Goal: Obtain resource: Download file/media

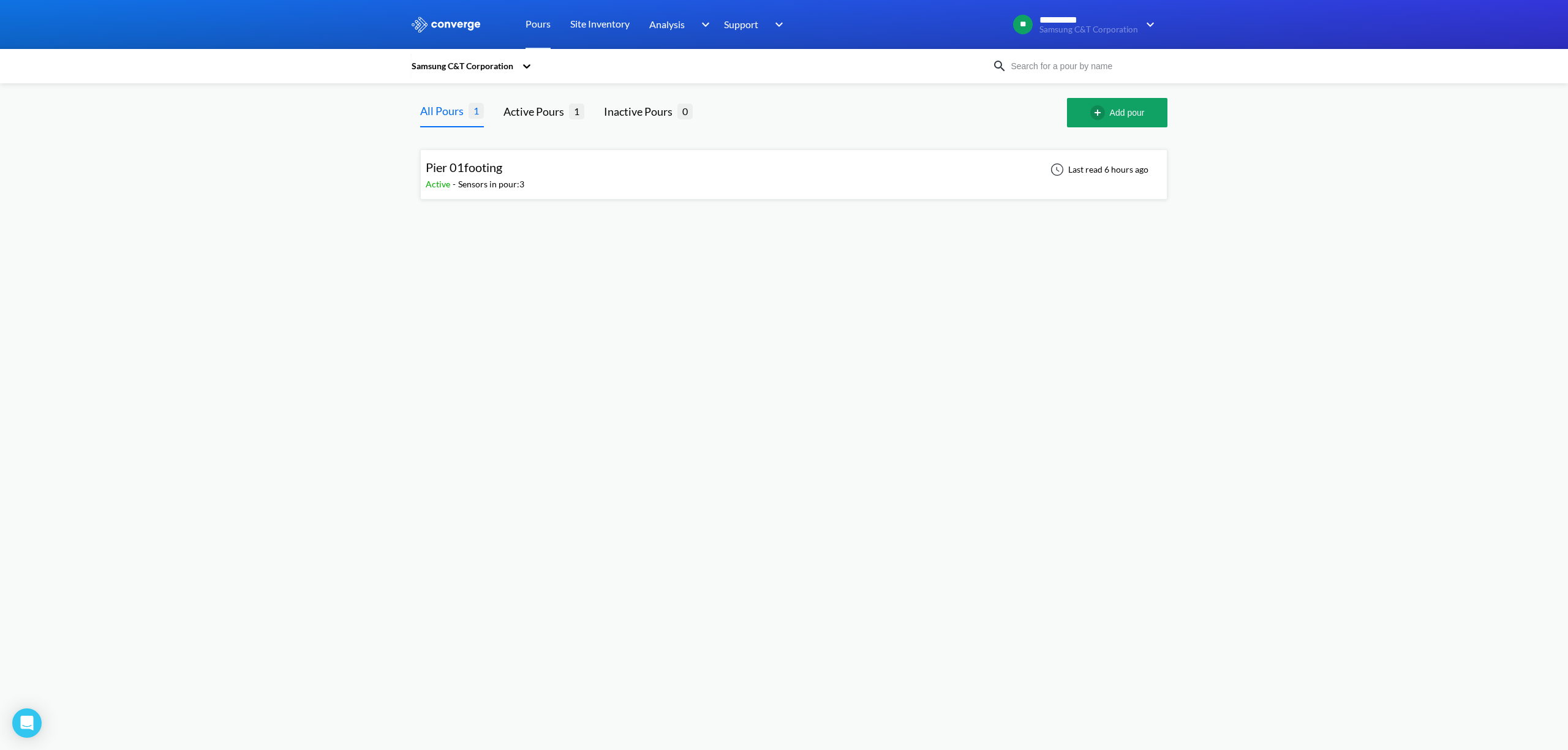
click at [512, 172] on div "Pier 01footing" at bounding box center [475, 168] width 99 height 19
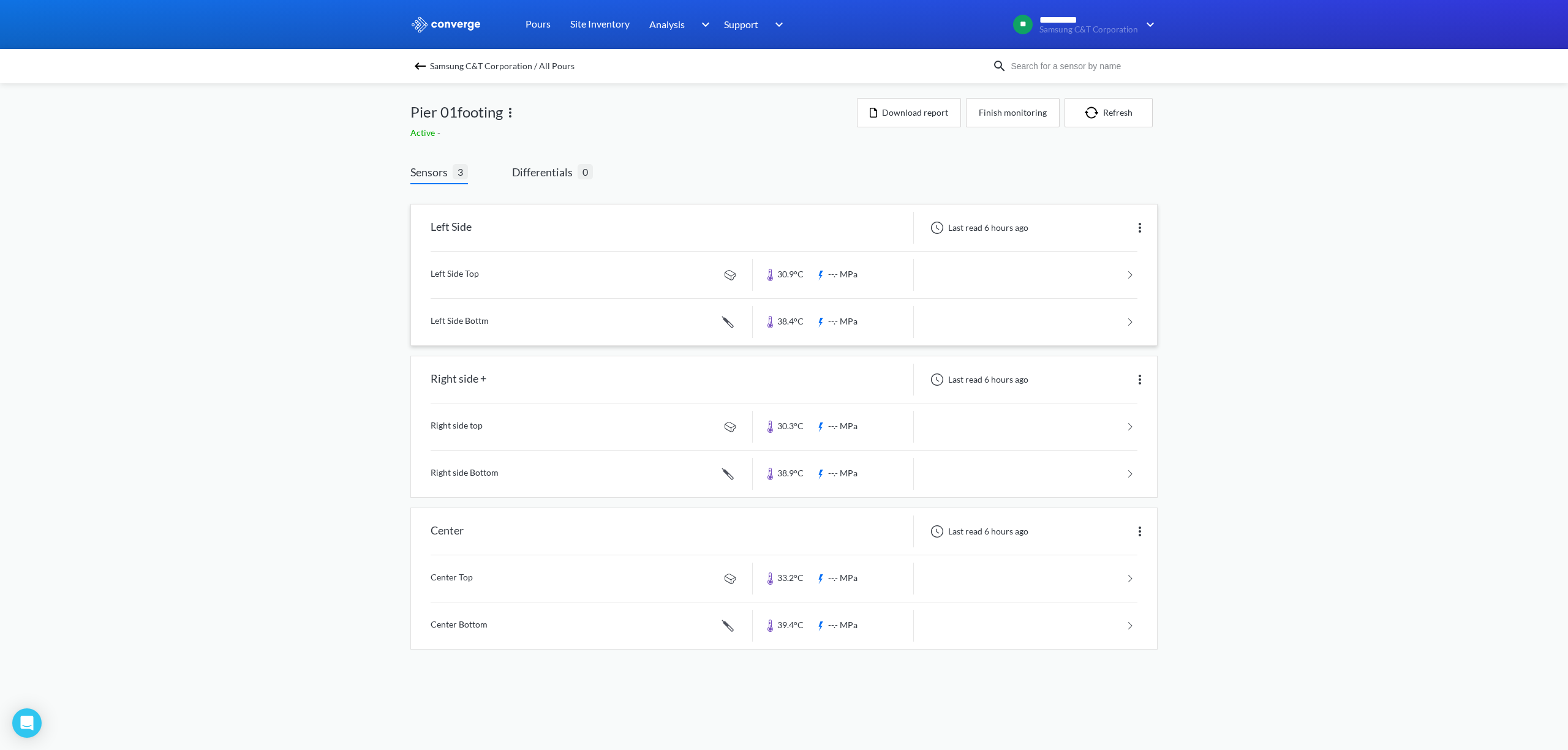
click at [515, 278] on link at bounding box center [784, 274] width 707 height 47
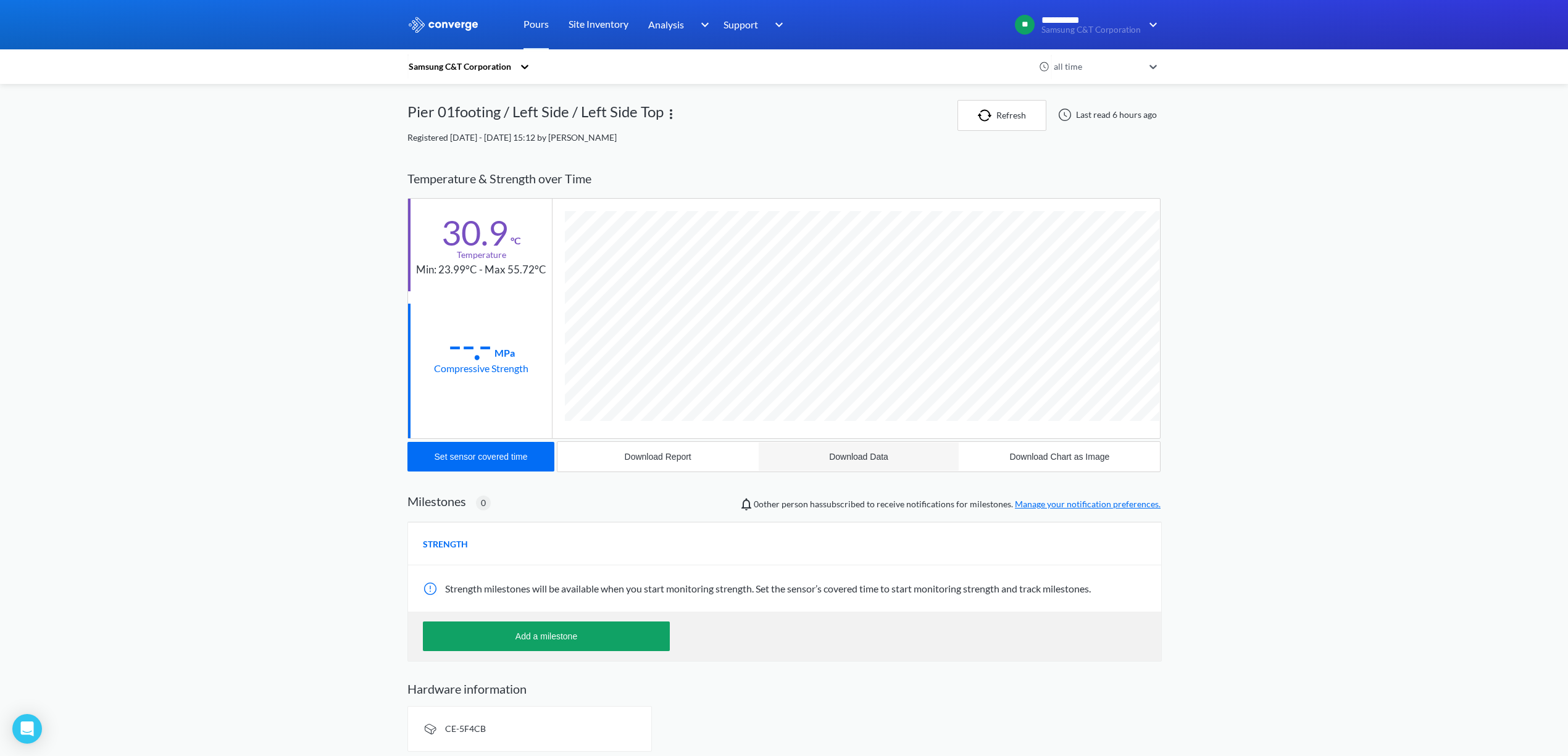
scroll to position [654, 753]
click at [847, 460] on div "Download Data" at bounding box center [859, 457] width 59 height 10
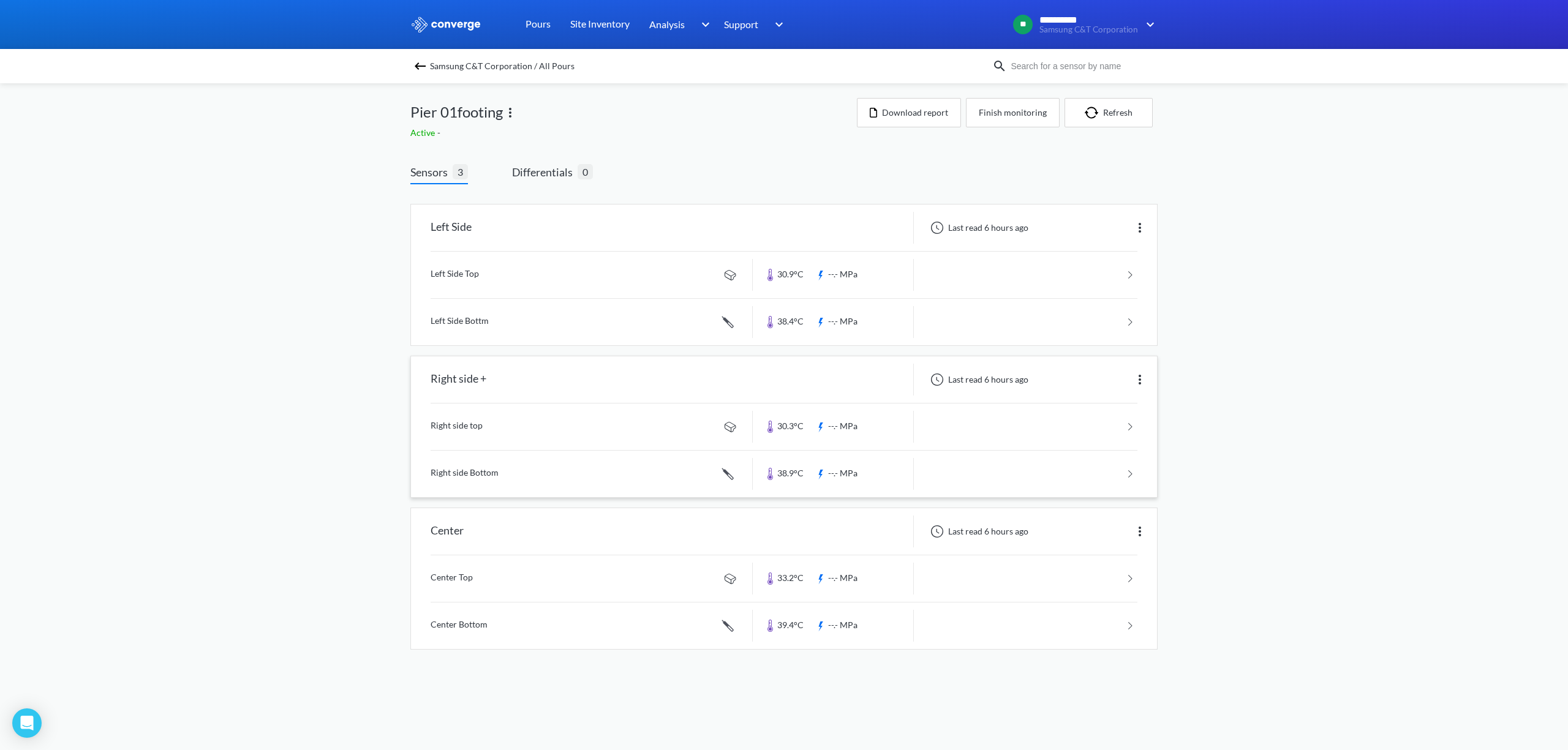
click at [510, 426] on link at bounding box center [784, 426] width 707 height 47
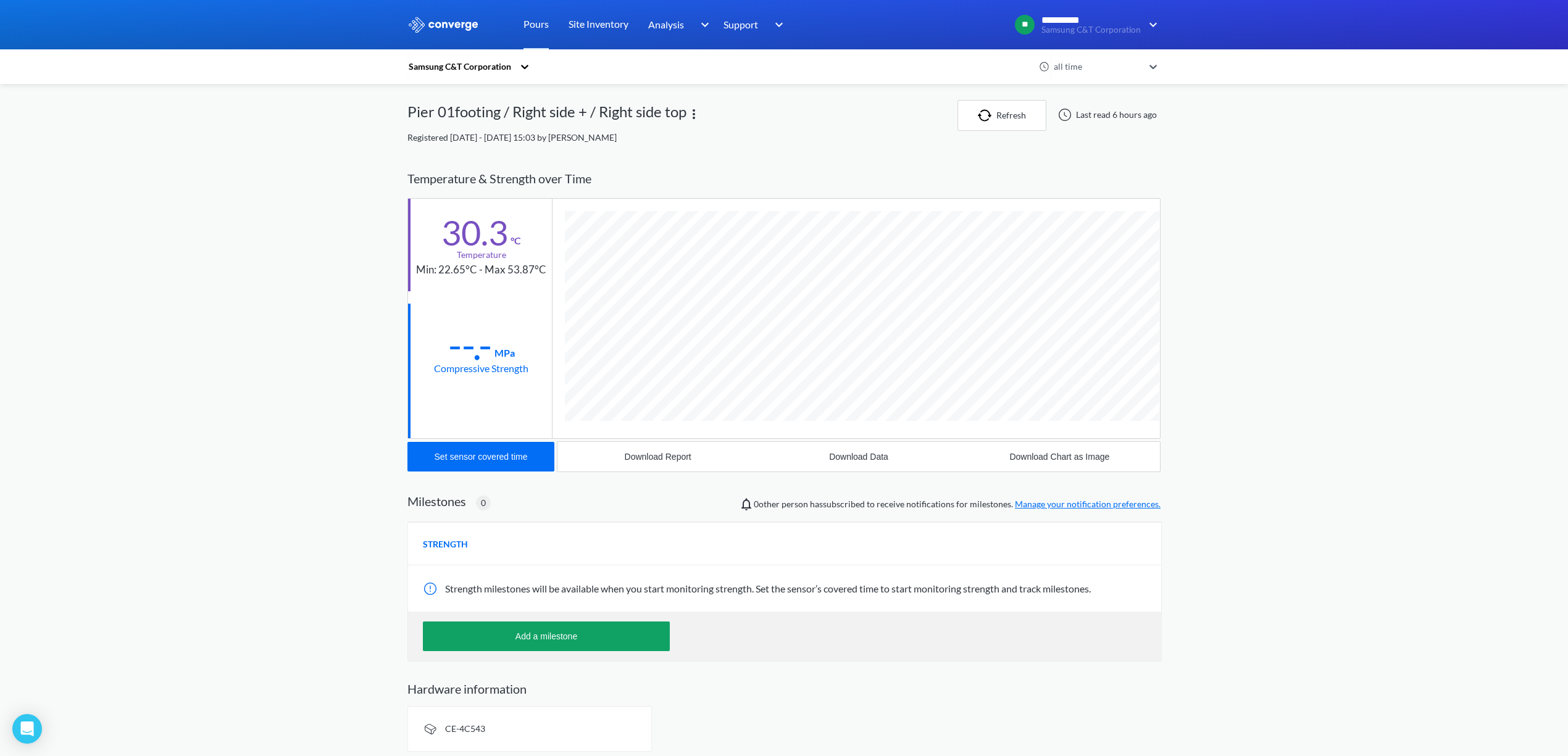
scroll to position [654, 753]
click at [860, 456] on div "Download Data" at bounding box center [859, 457] width 59 height 10
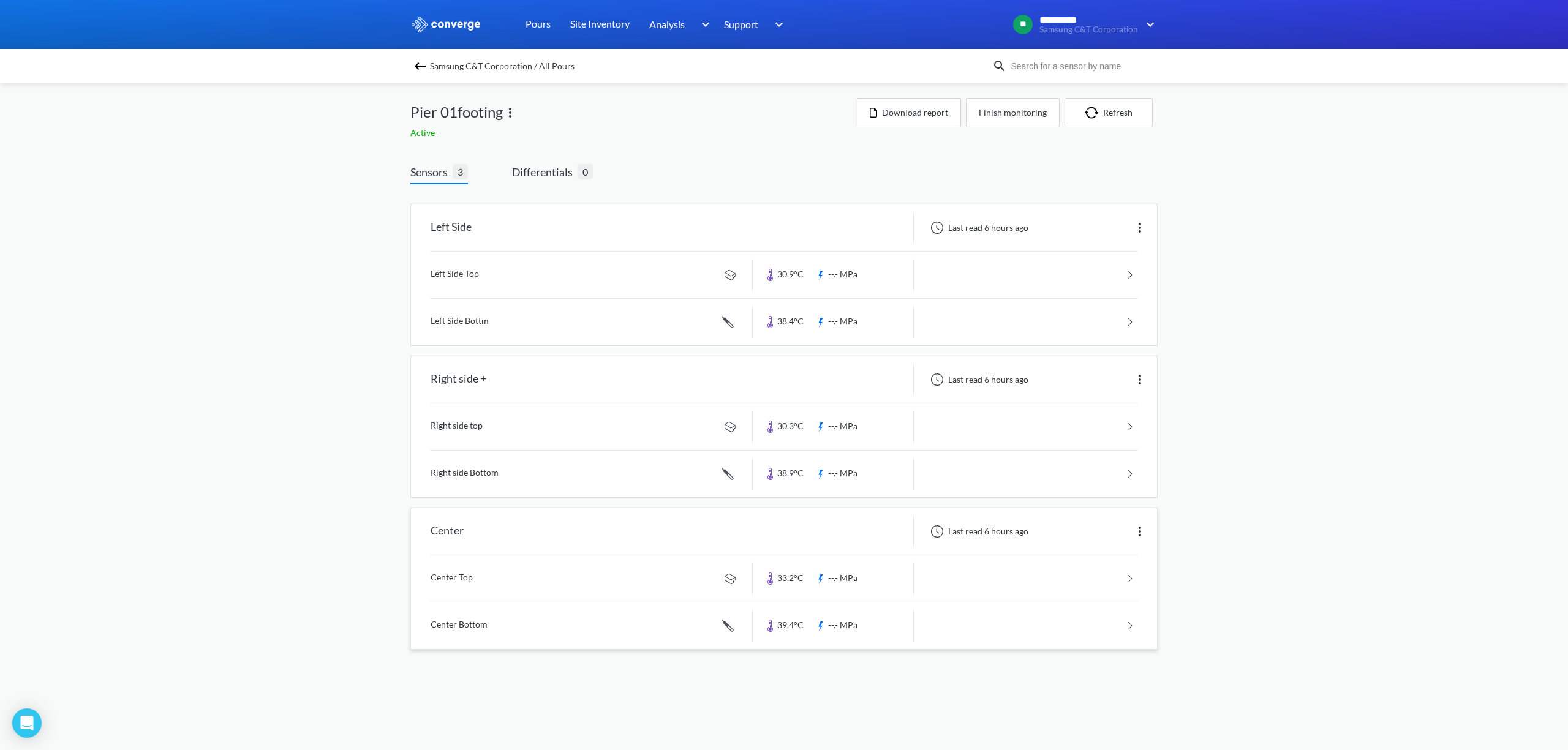
click at [486, 577] on link at bounding box center [784, 578] width 707 height 47
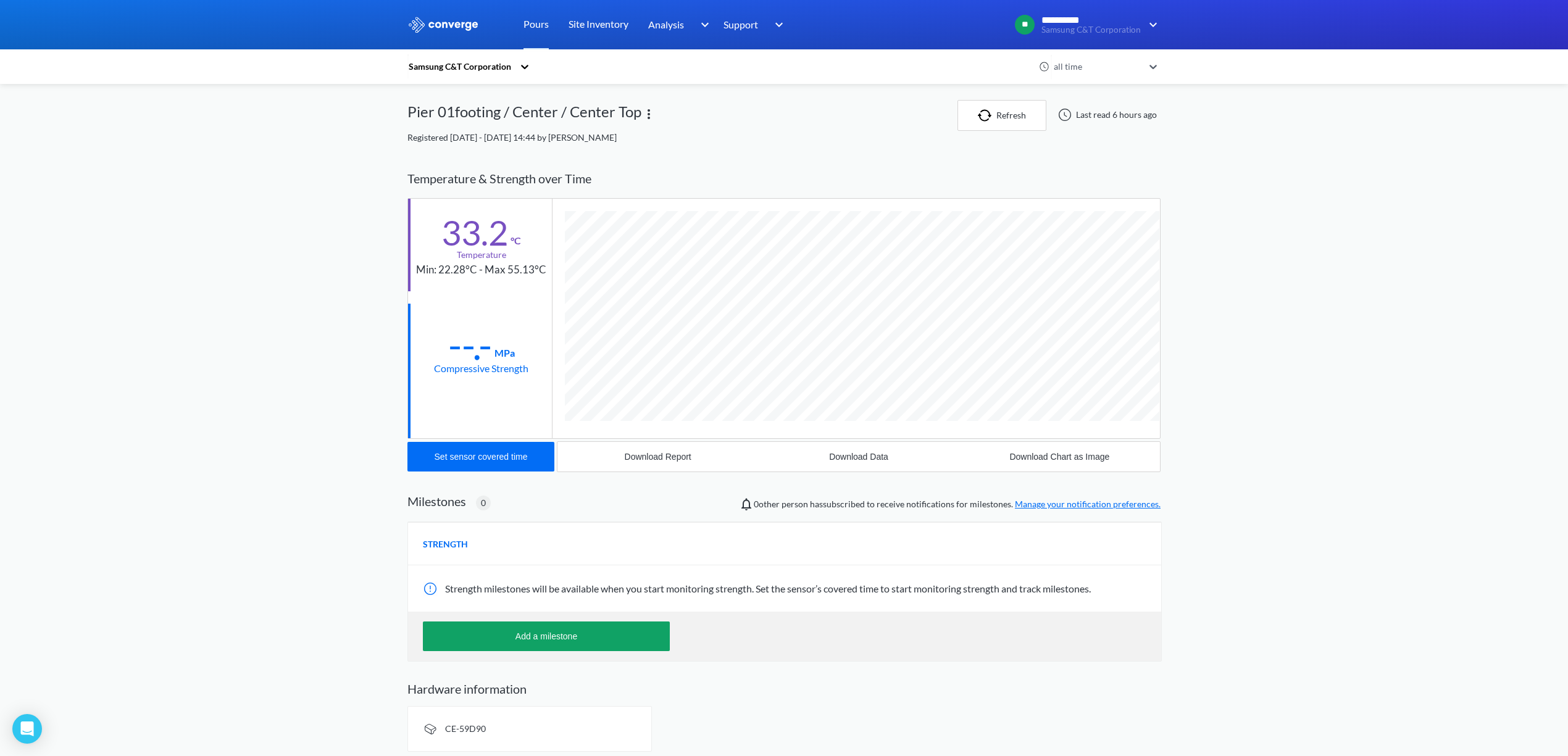
scroll to position [654, 753]
click at [857, 456] on div "Download Data" at bounding box center [859, 457] width 59 height 10
click at [675, 461] on div "Download Report" at bounding box center [658, 457] width 66 height 10
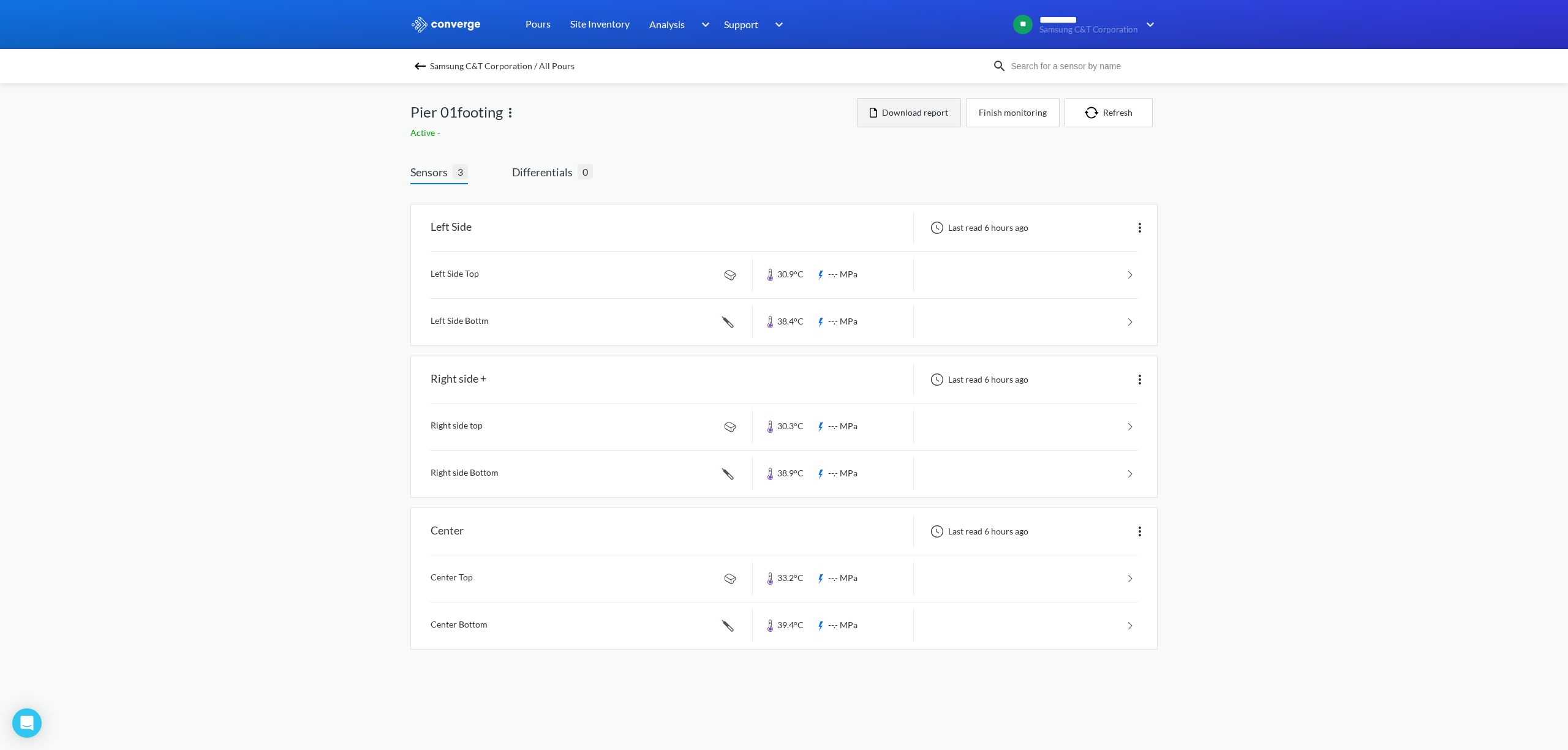
click at [919, 116] on button "Download report" at bounding box center [909, 112] width 104 height 29
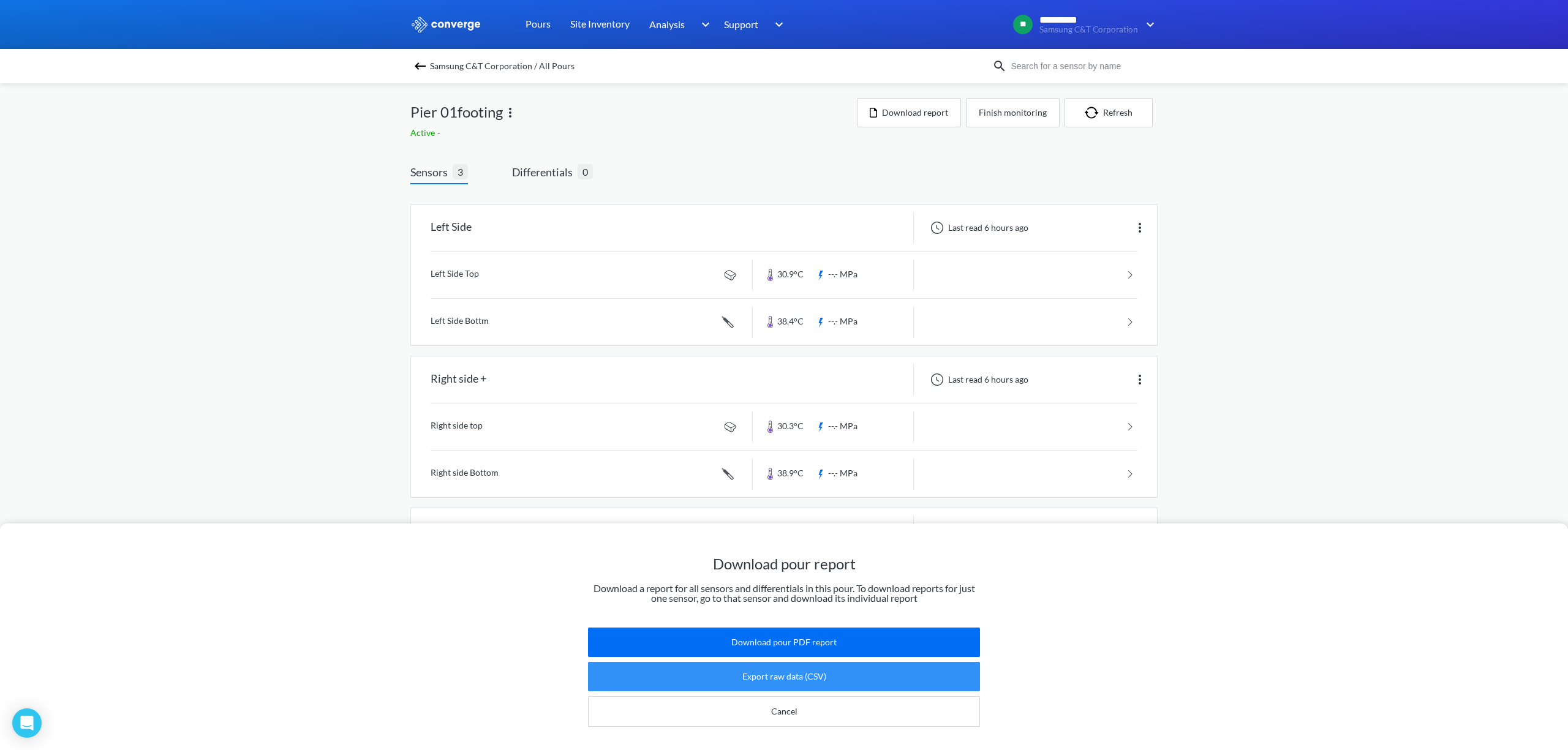
click at [856, 663] on button "Export raw data (CSV)" at bounding box center [784, 676] width 392 height 29
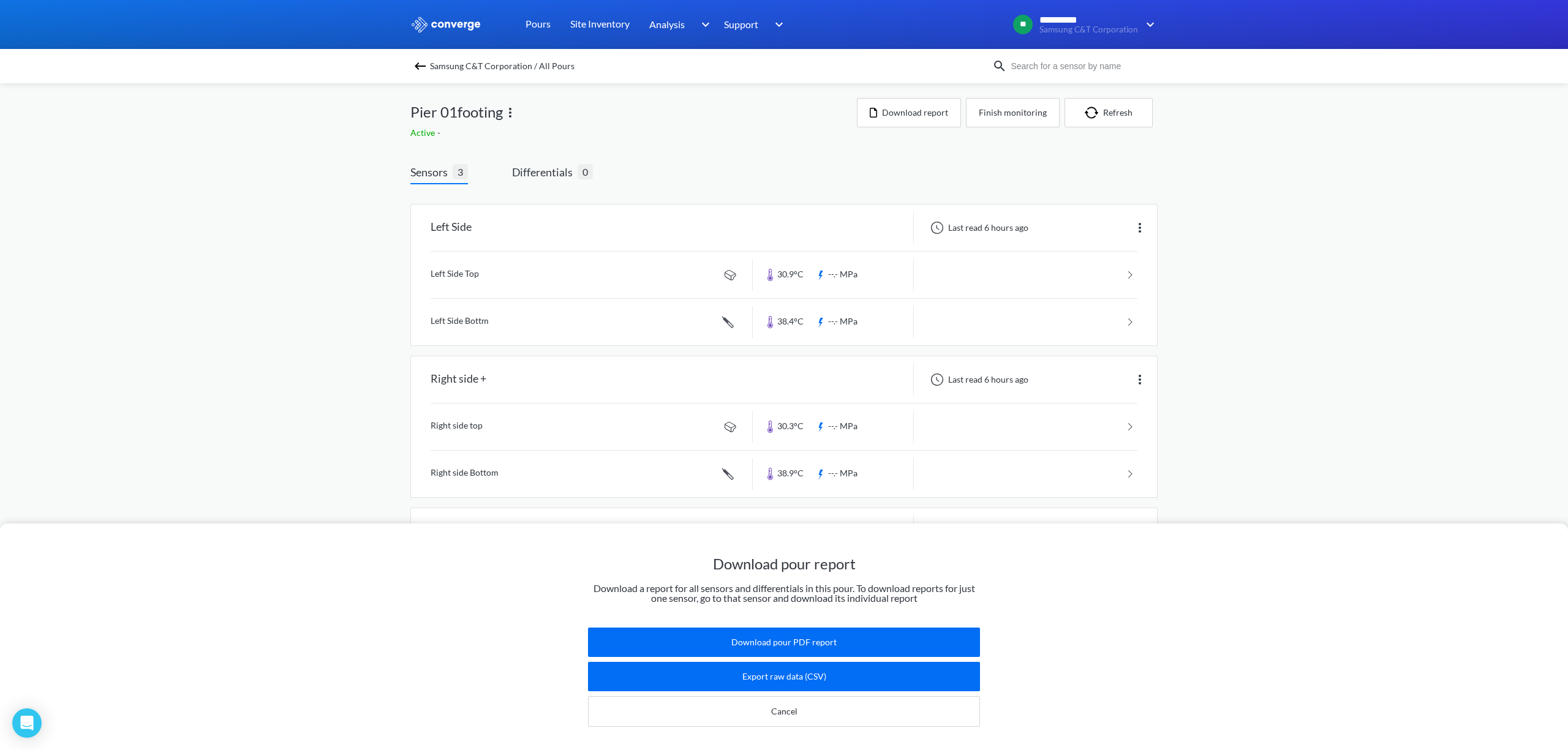
click at [1026, 114] on div "Download pour report Download a report for all sensors and differentials in thi…" at bounding box center [784, 375] width 1568 height 750
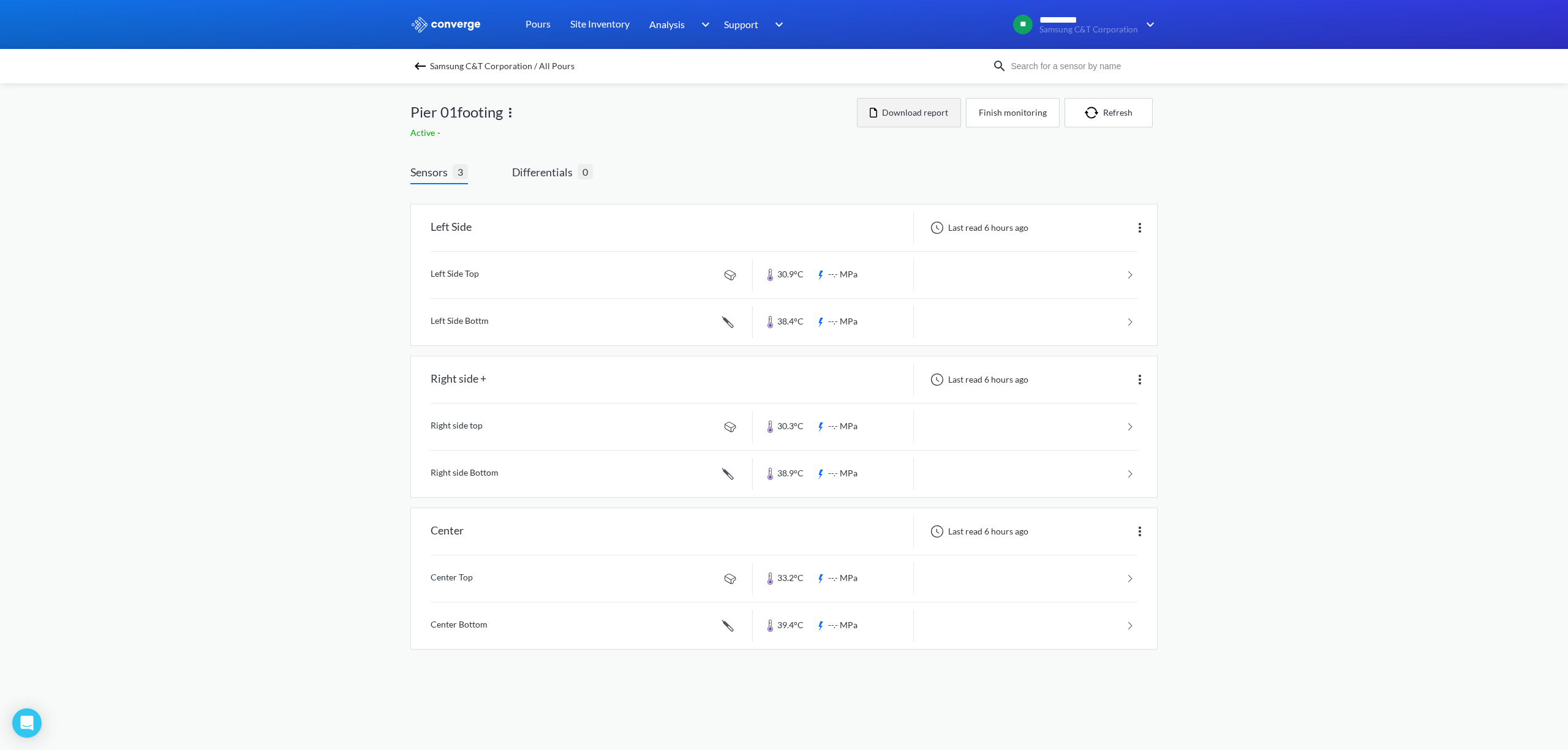
click at [892, 116] on button "Download report" at bounding box center [909, 112] width 104 height 29
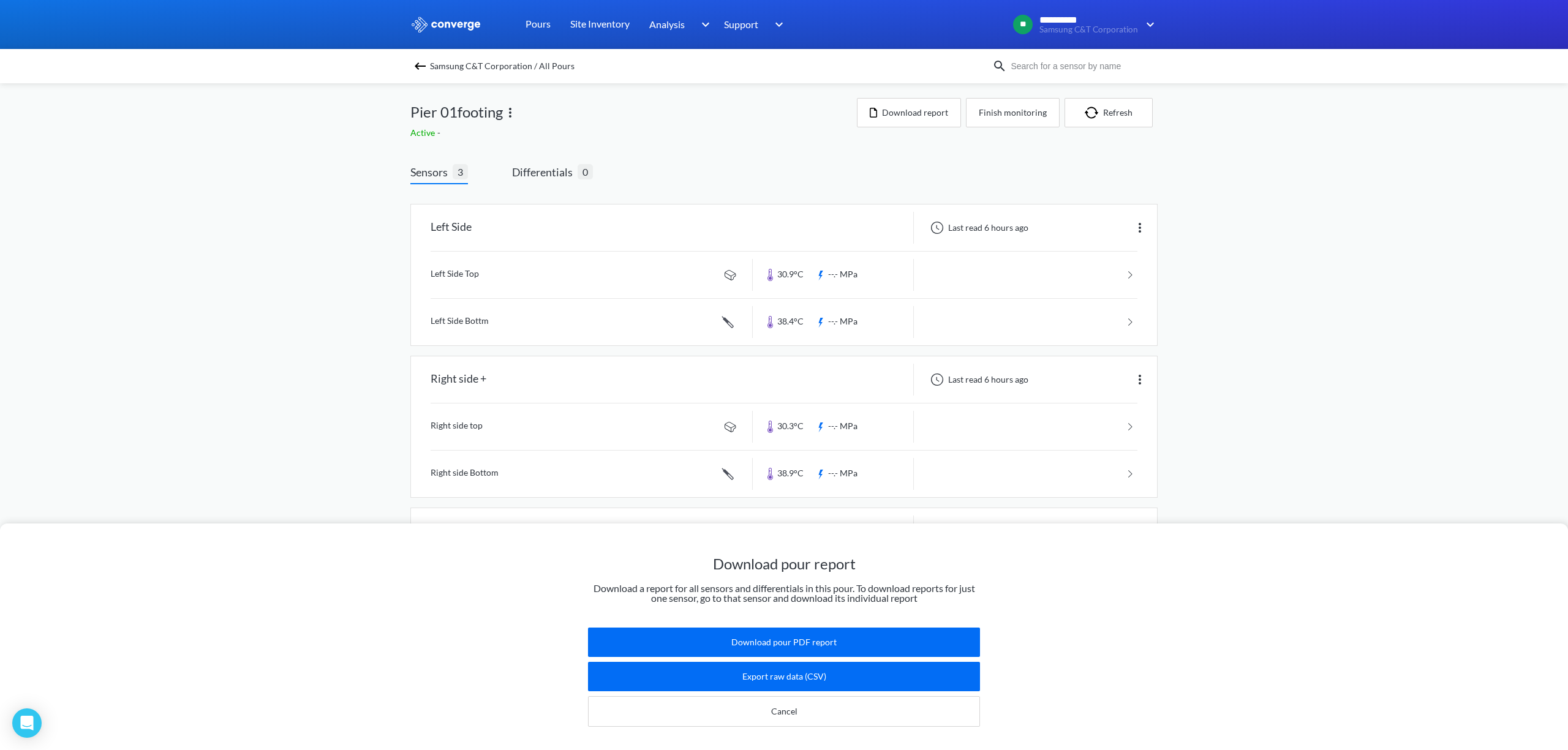
click at [1107, 111] on div "Download pour report Download a report for all sensors and differentials in thi…" at bounding box center [784, 375] width 1568 height 750
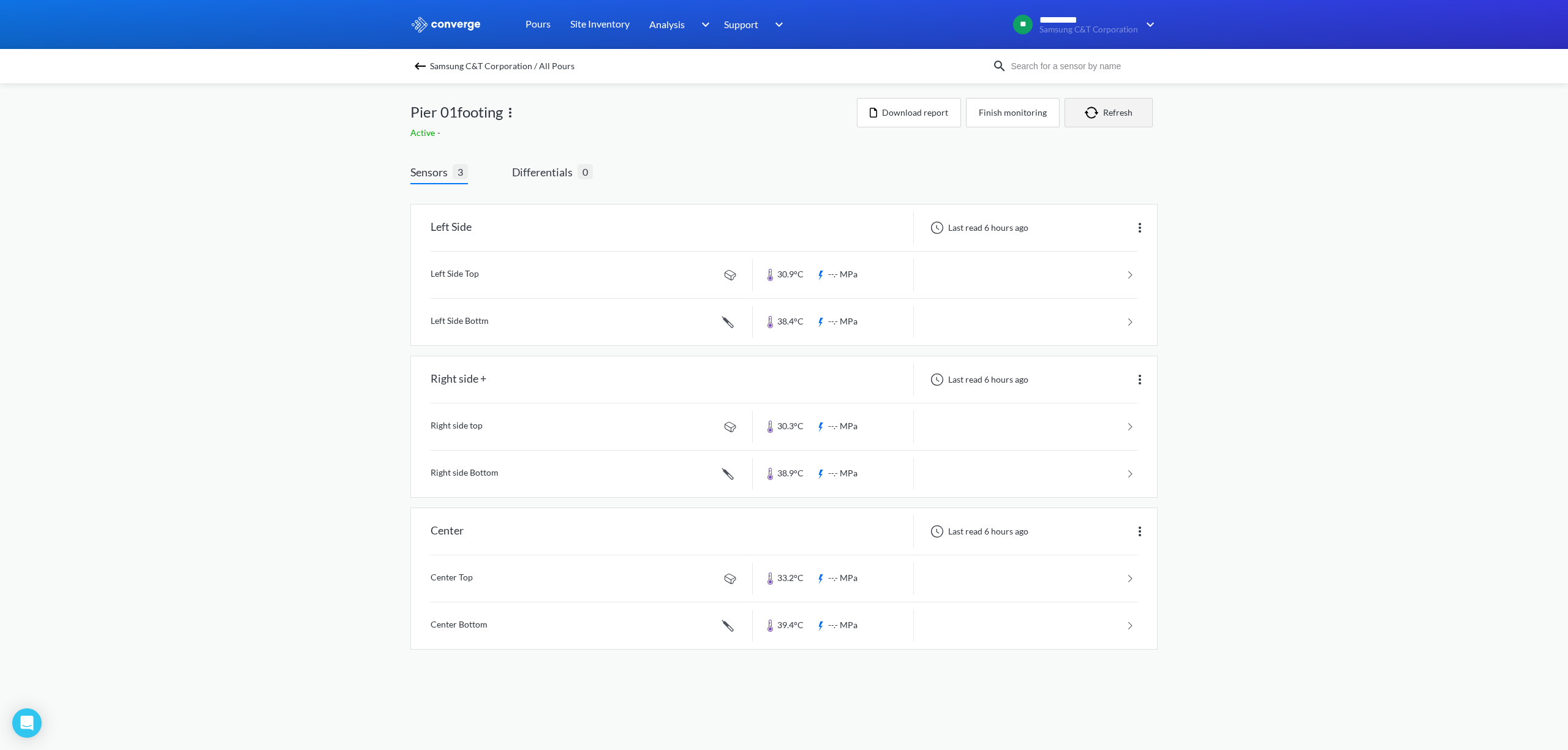
click at [1094, 111] on img "button" at bounding box center [1094, 112] width 19 height 12
click at [1139, 224] on img at bounding box center [1139, 228] width 15 height 15
click at [1140, 226] on div "Edit" at bounding box center [1107, 228] width 78 height 23
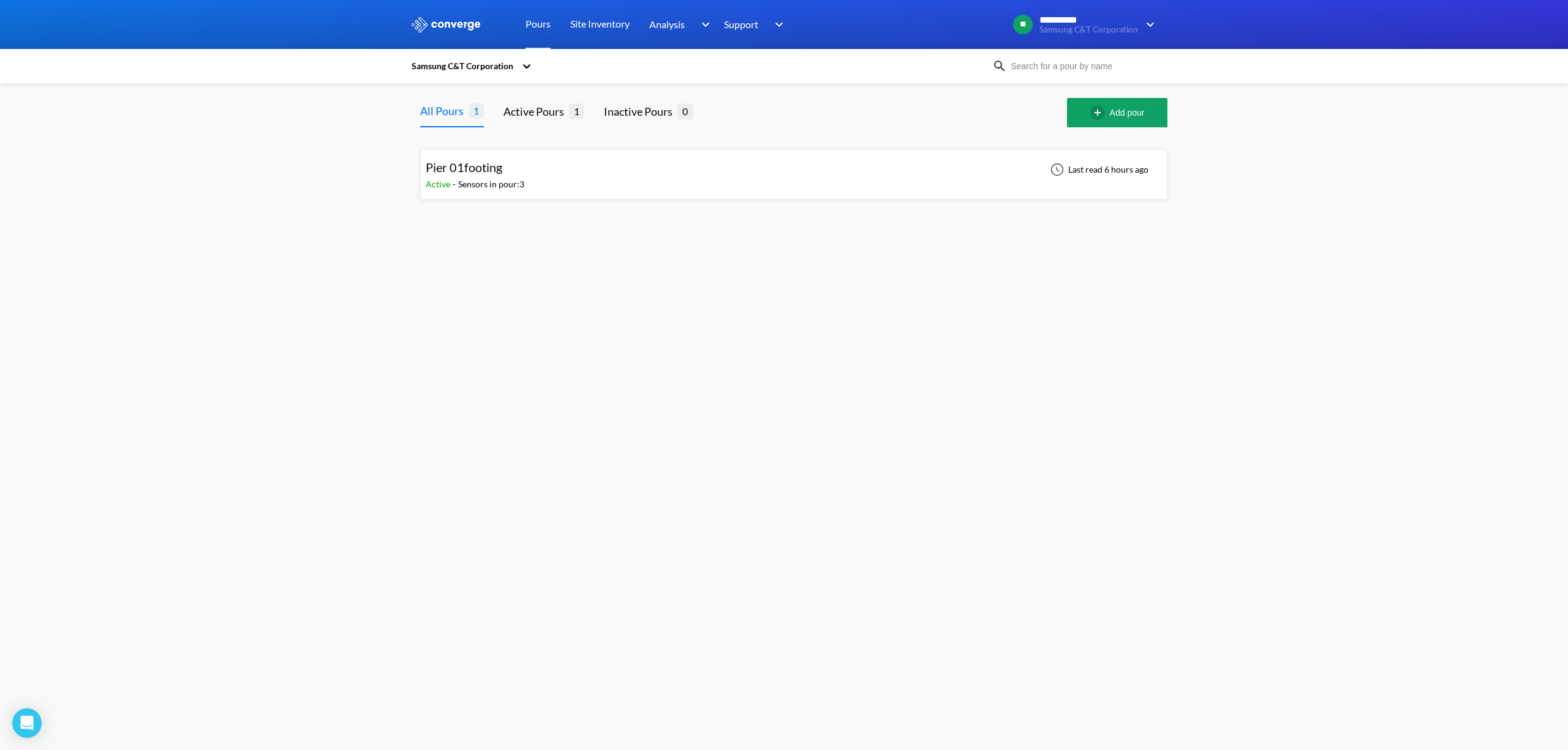
click at [625, 175] on div "Pier 01footing Active - Sensors in pour: 3 Last read 6 hours ago" at bounding box center [793, 174] width 736 height 39
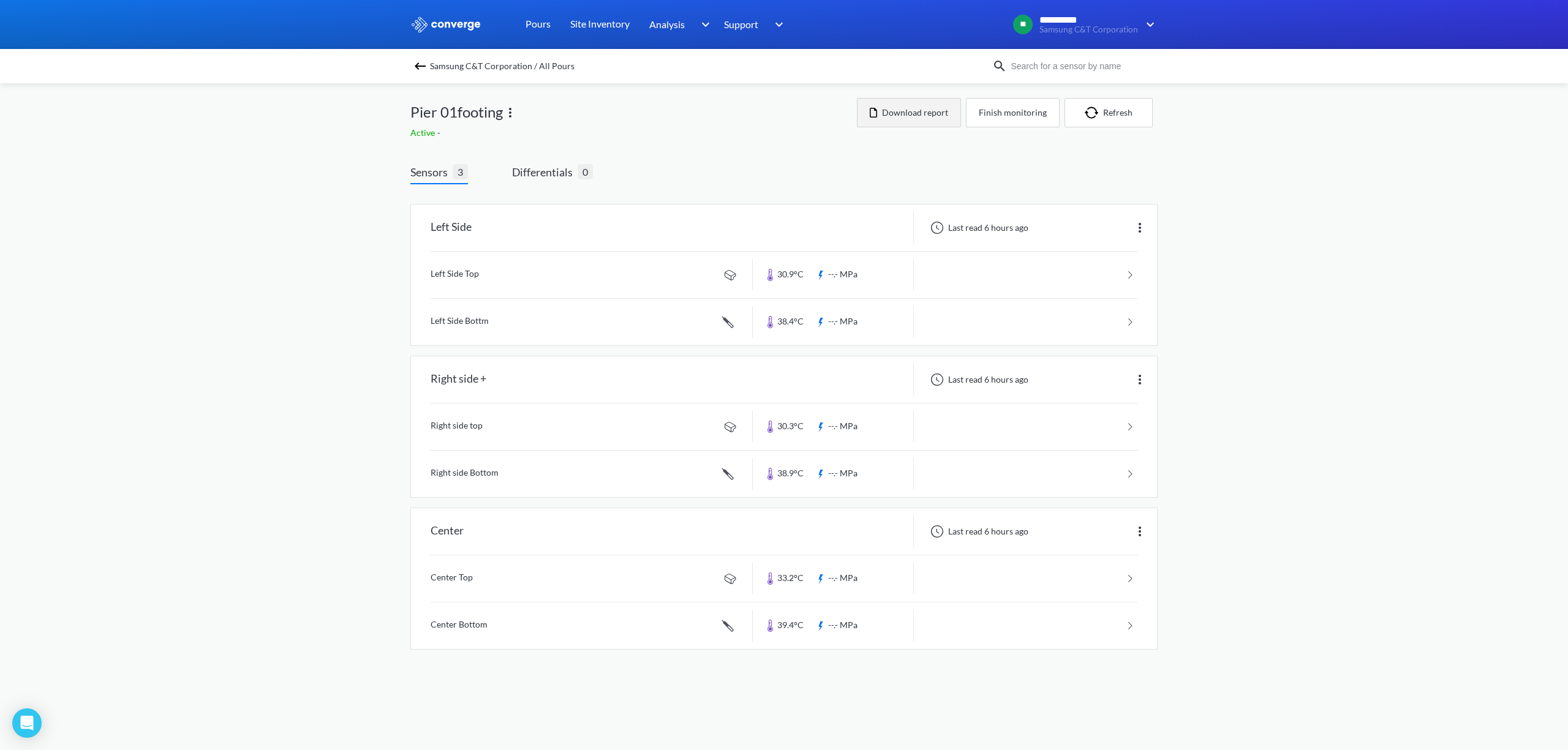
click at [900, 116] on button "Download report" at bounding box center [909, 112] width 104 height 29
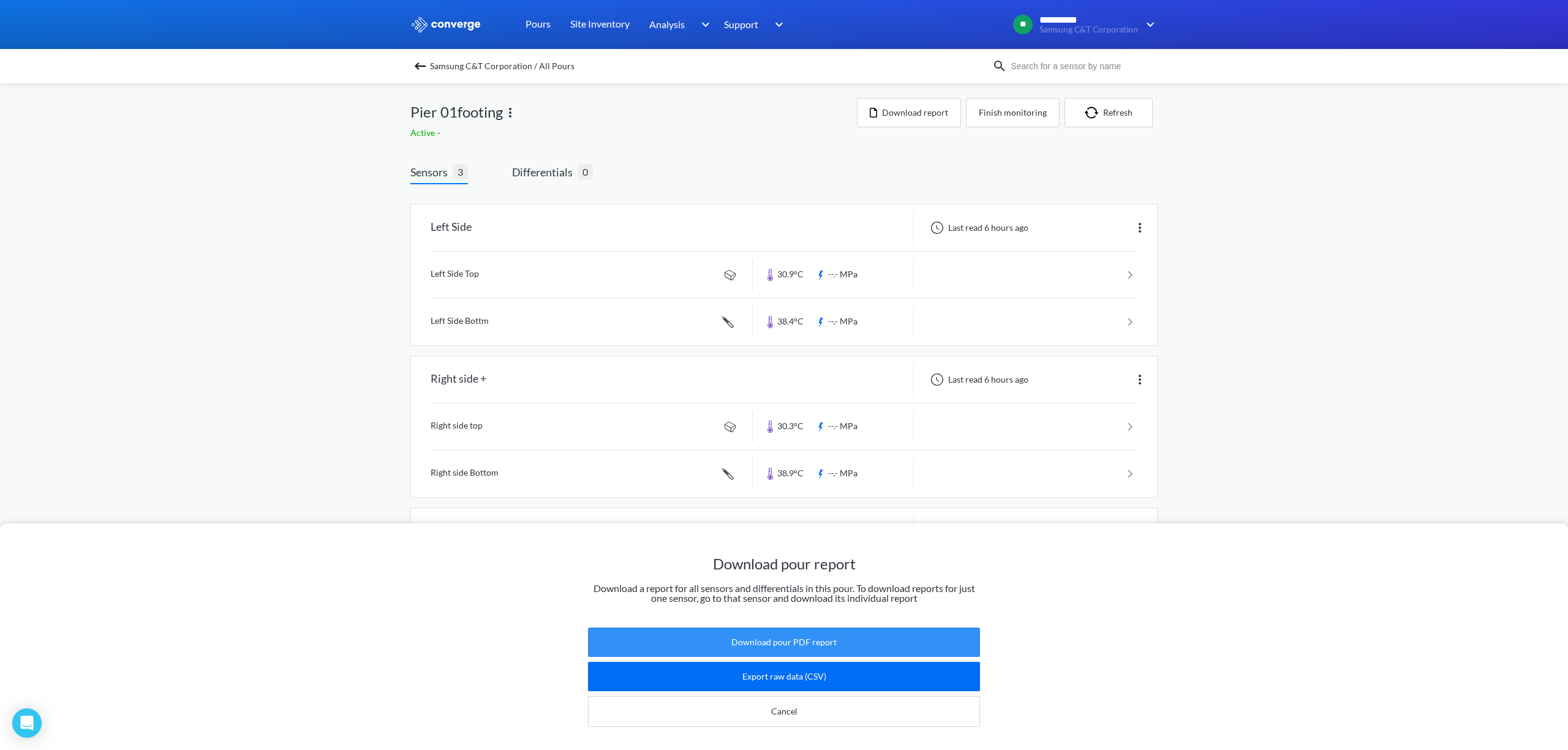
click at [900, 628] on button "Download pour PDF report" at bounding box center [784, 642] width 392 height 29
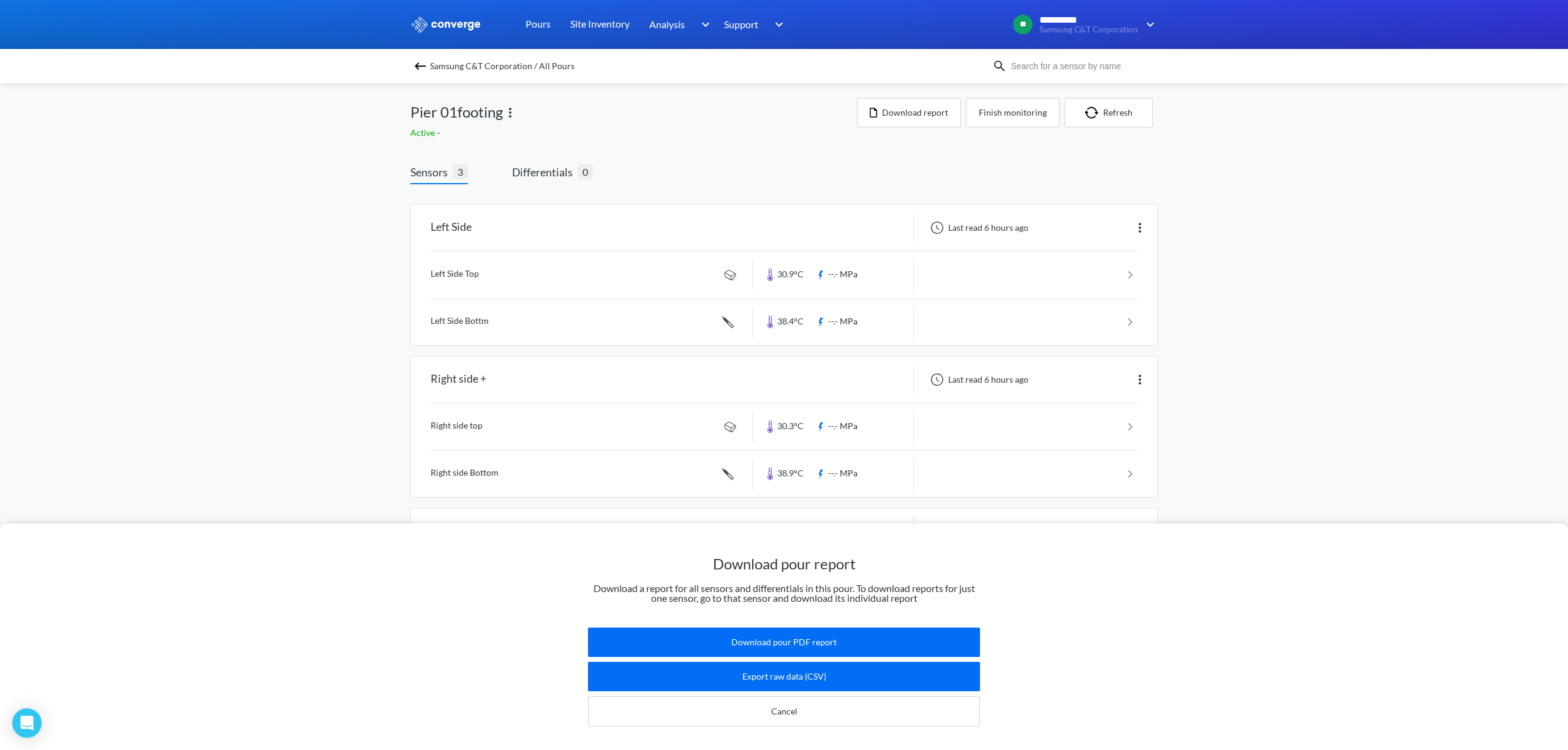
click at [545, 171] on div "Download pour report Download a report for all sensors and differentials in thi…" at bounding box center [784, 375] width 1568 height 750
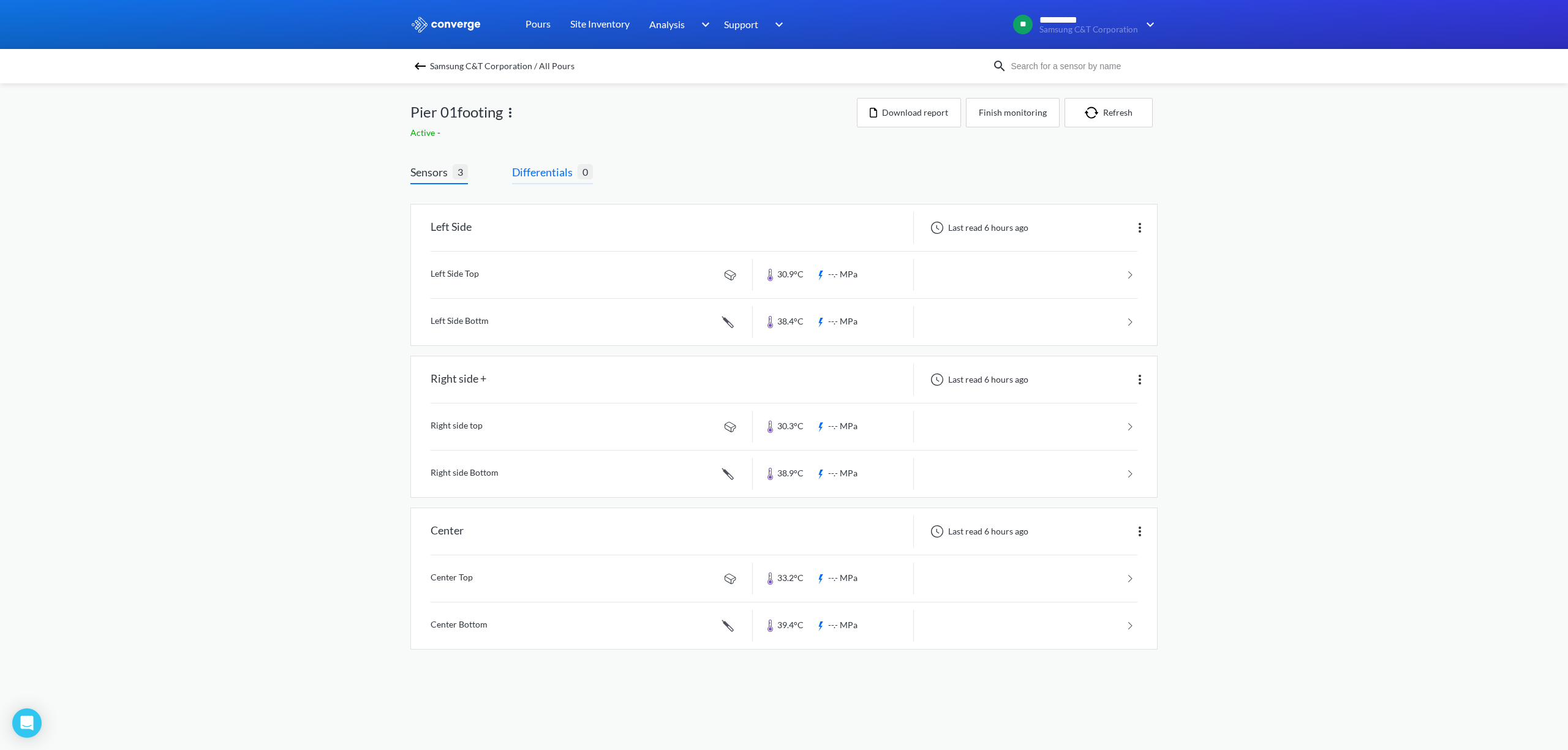
click at [542, 165] on span "Differentials" at bounding box center [545, 172] width 65 height 17
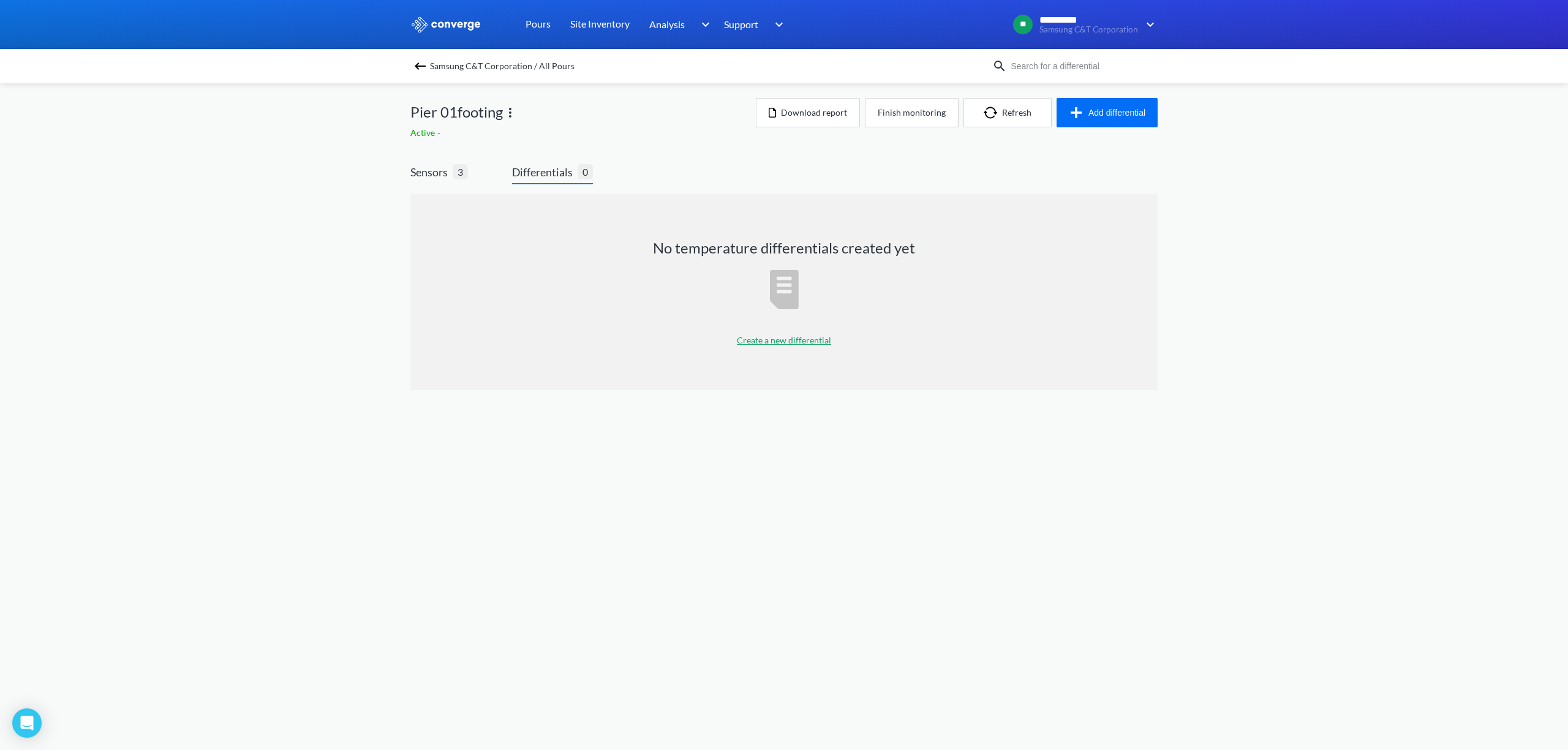
click at [792, 338] on p "Create a new differential" at bounding box center [784, 340] width 95 height 14
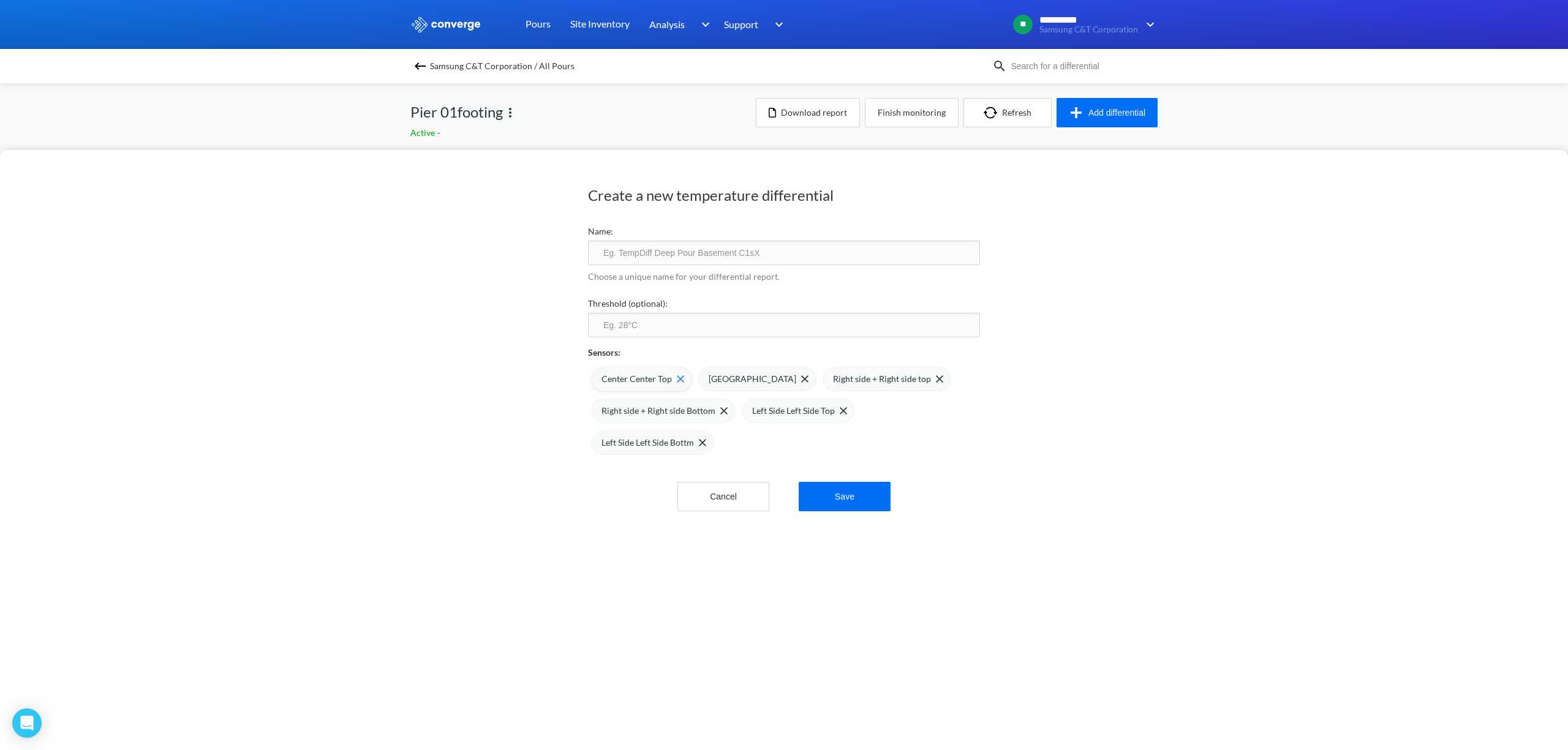
click at [628, 375] on span "Center Center Top" at bounding box center [636, 379] width 70 height 14
click at [646, 380] on span "[GEOGRAPHIC_DATA]" at bounding box center [645, 379] width 87 height 14
click at [646, 380] on span "Right side + Right side top" at bounding box center [650, 379] width 98 height 14
click at [646, 380] on span "Right side + Right side Bottom" at bounding box center [658, 379] width 114 height 14
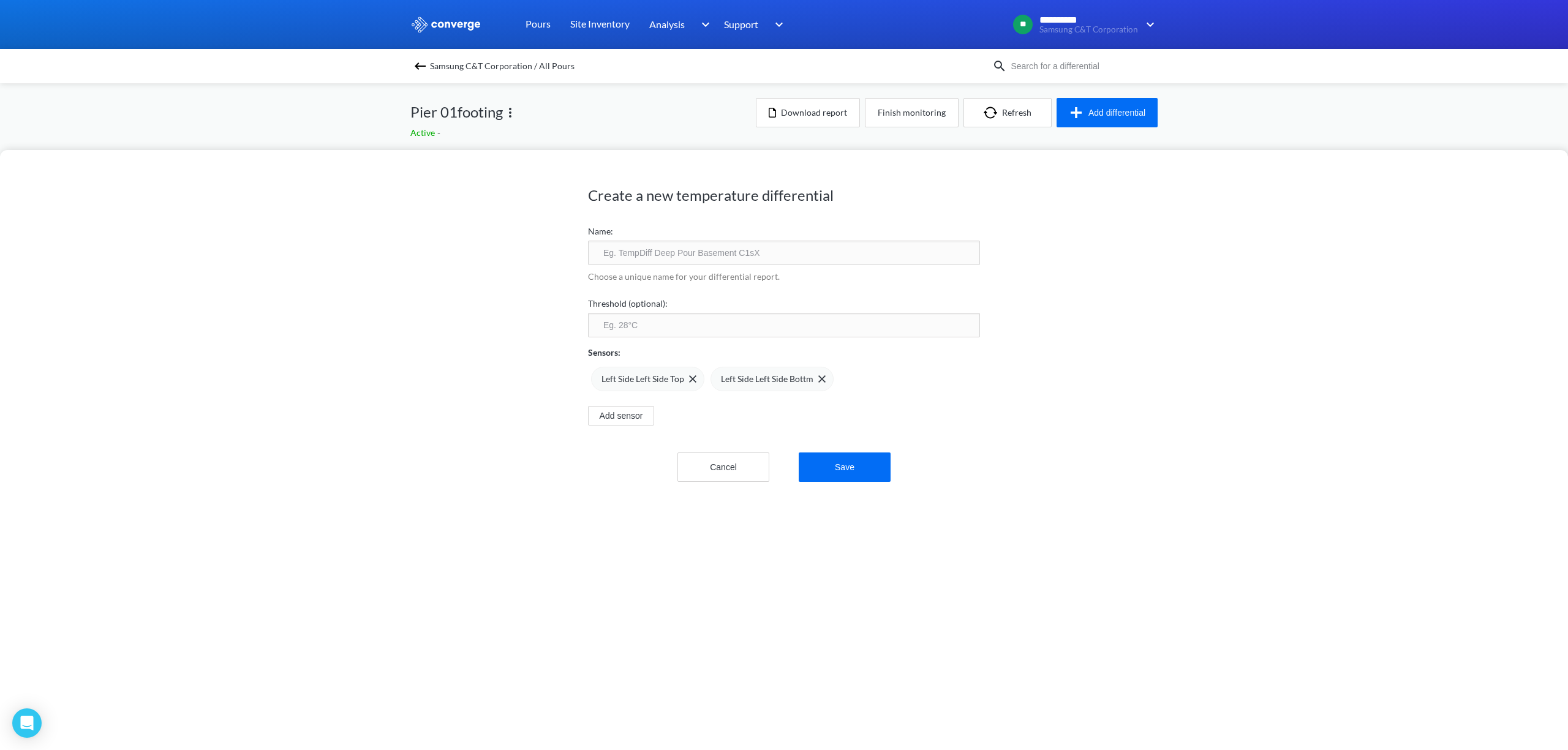
click at [646, 380] on span "Left Side Left Side Top" at bounding box center [642, 379] width 82 height 14
click at [647, 385] on span "Left Side Left Side Bottm" at bounding box center [647, 388] width 92 height 14
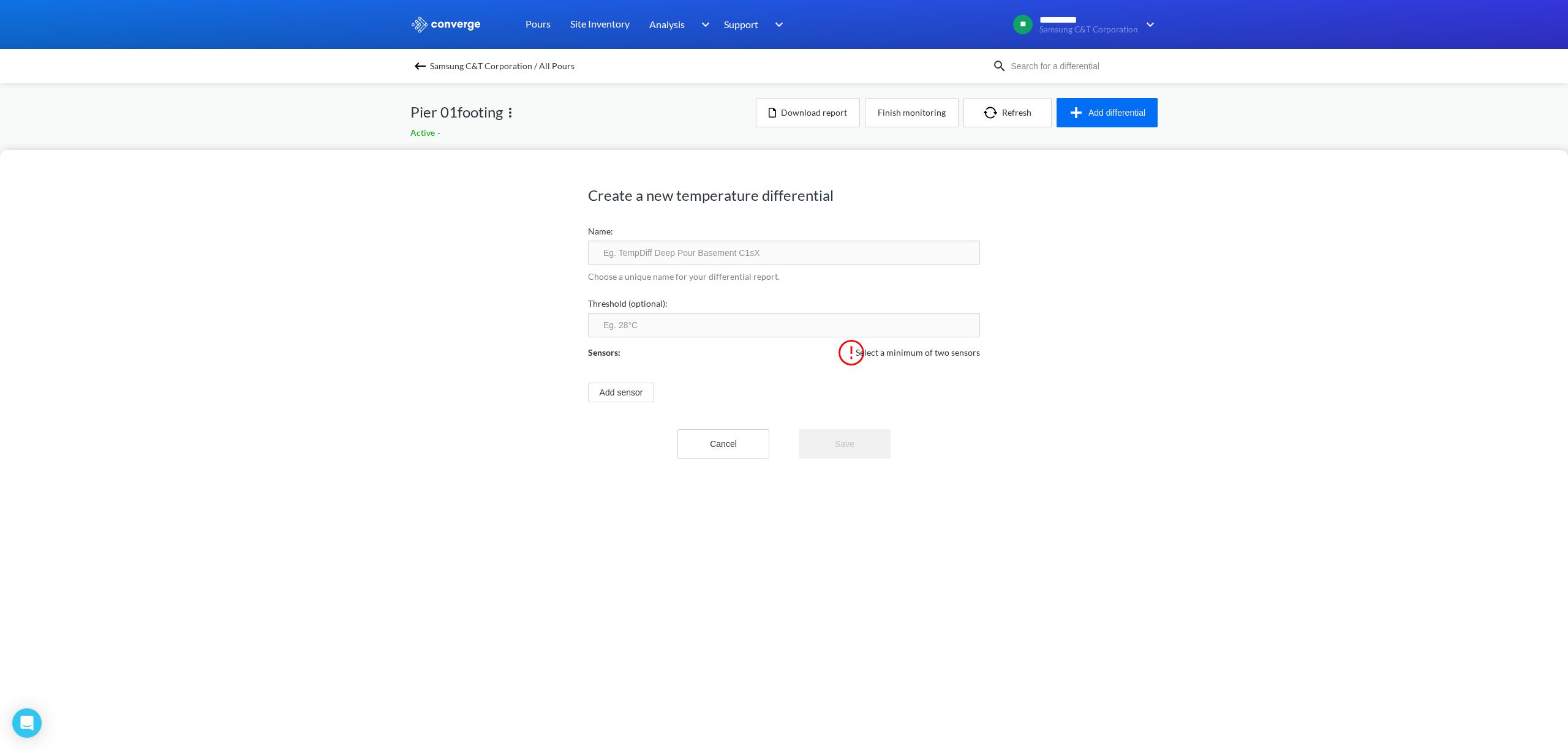
click at [1094, 106] on div "Create a new temperature differential Name: Choose a unique name for your diffe…" at bounding box center [784, 375] width 1568 height 750
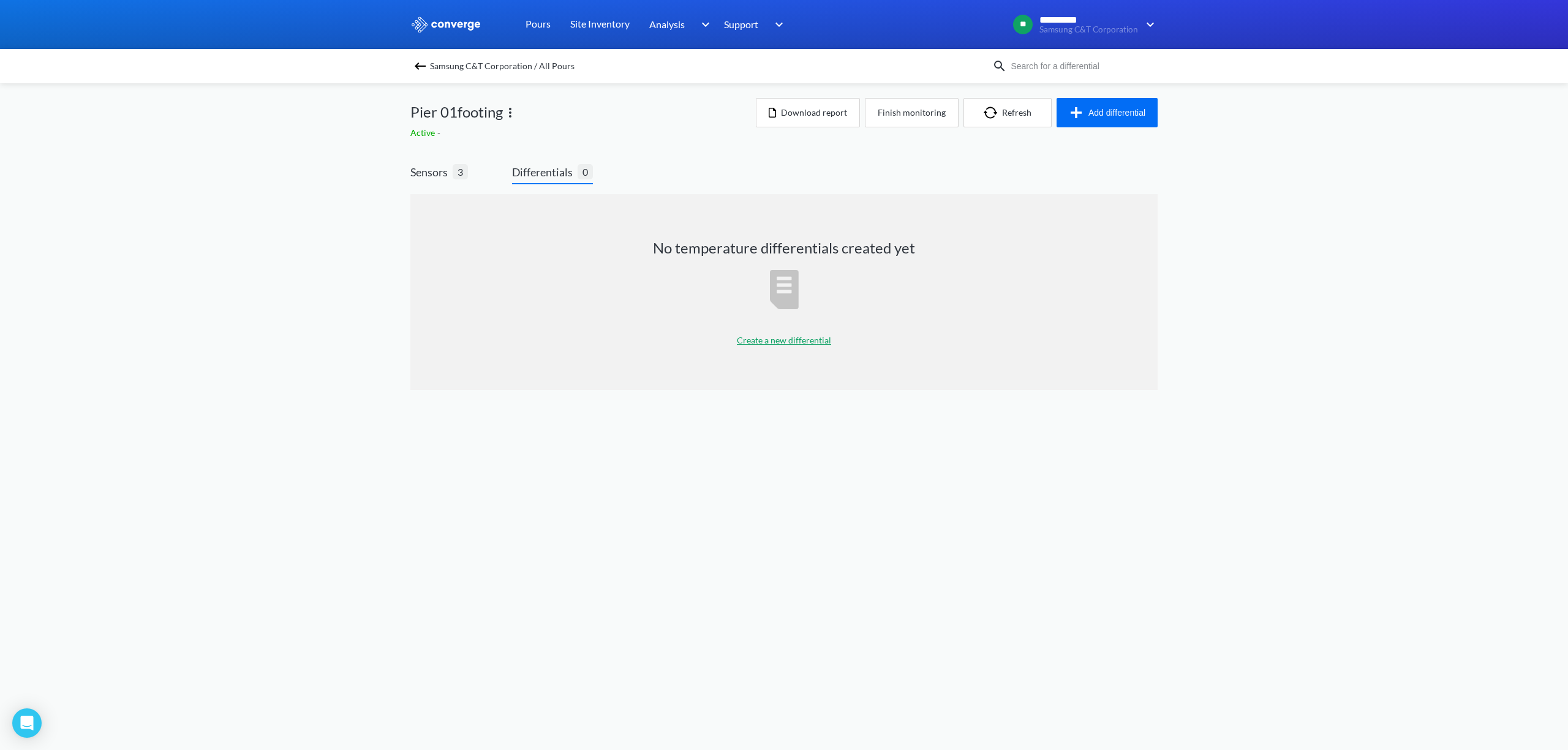
click at [791, 335] on p "Create a new differential" at bounding box center [784, 340] width 95 height 14
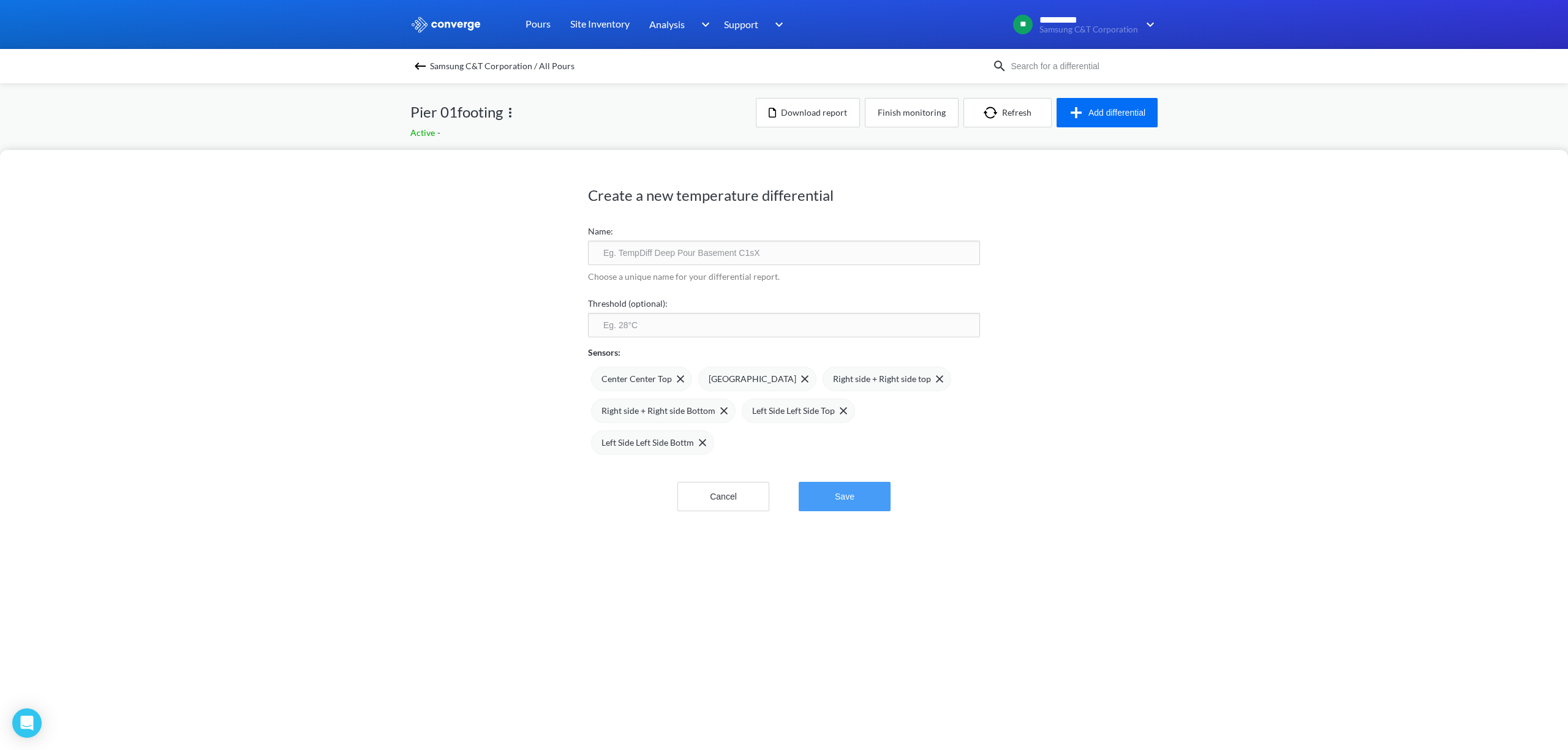
click at [856, 493] on button "Save" at bounding box center [845, 496] width 92 height 29
click at [858, 494] on button "Save" at bounding box center [845, 496] width 92 height 29
click at [856, 494] on button "Save" at bounding box center [845, 496] width 92 height 29
click at [687, 250] on input "text" at bounding box center [784, 253] width 392 height 24
type input "Differential"
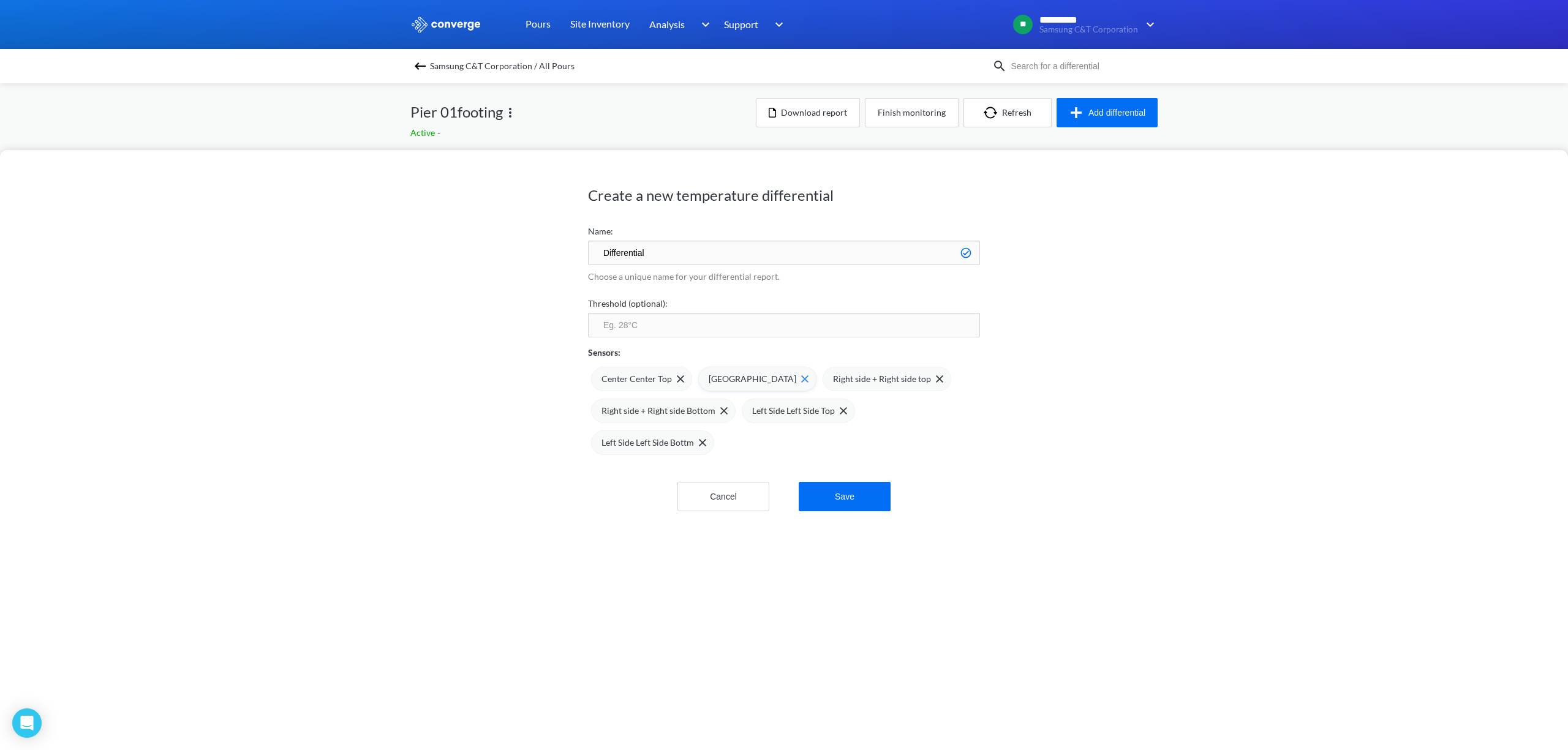
click at [801, 380] on img at bounding box center [805, 379] width 7 height 7
click at [727, 407] on img at bounding box center [724, 410] width 7 height 7
click at [699, 409] on img at bounding box center [702, 410] width 7 height 7
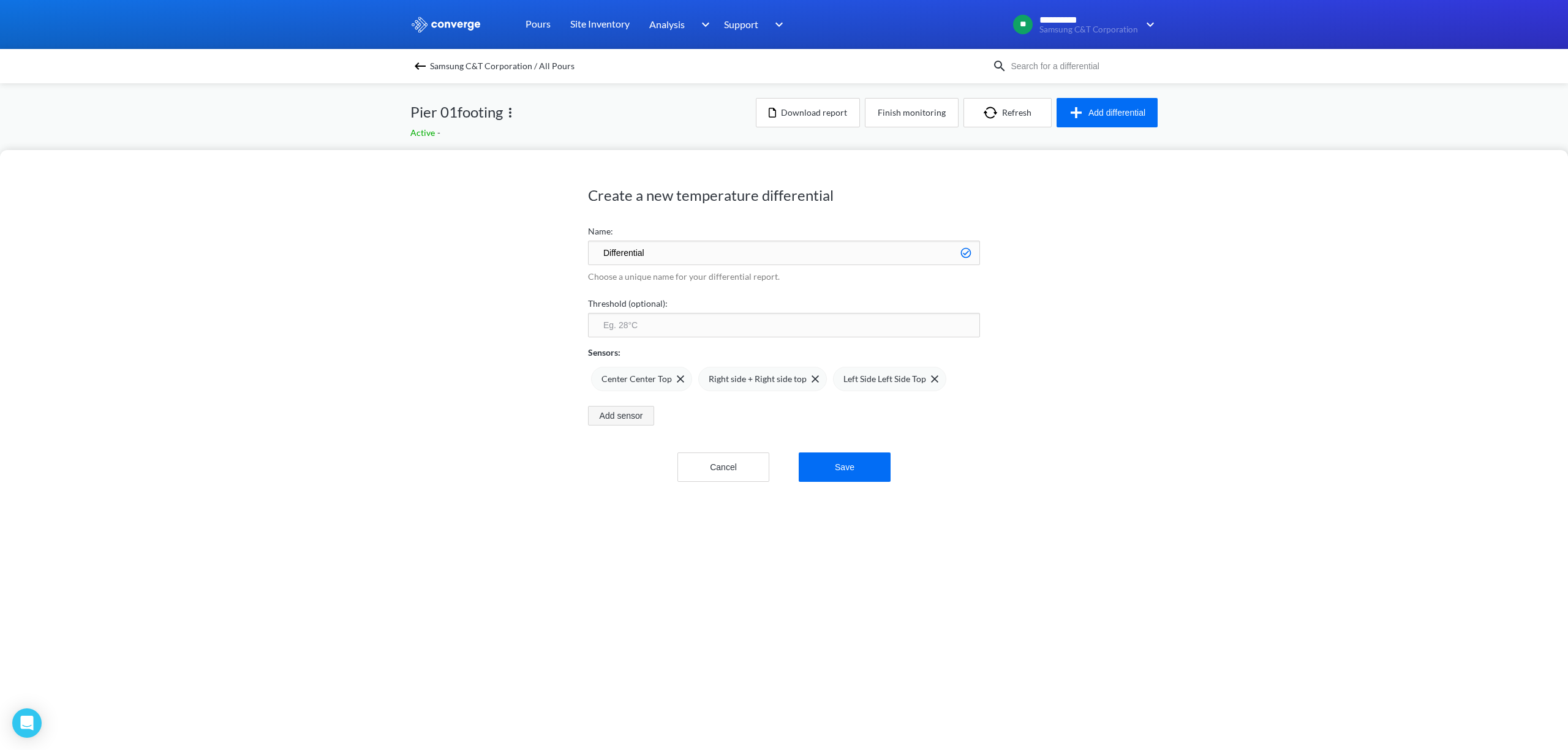
click at [626, 418] on button "Add sensor" at bounding box center [621, 415] width 66 height 19
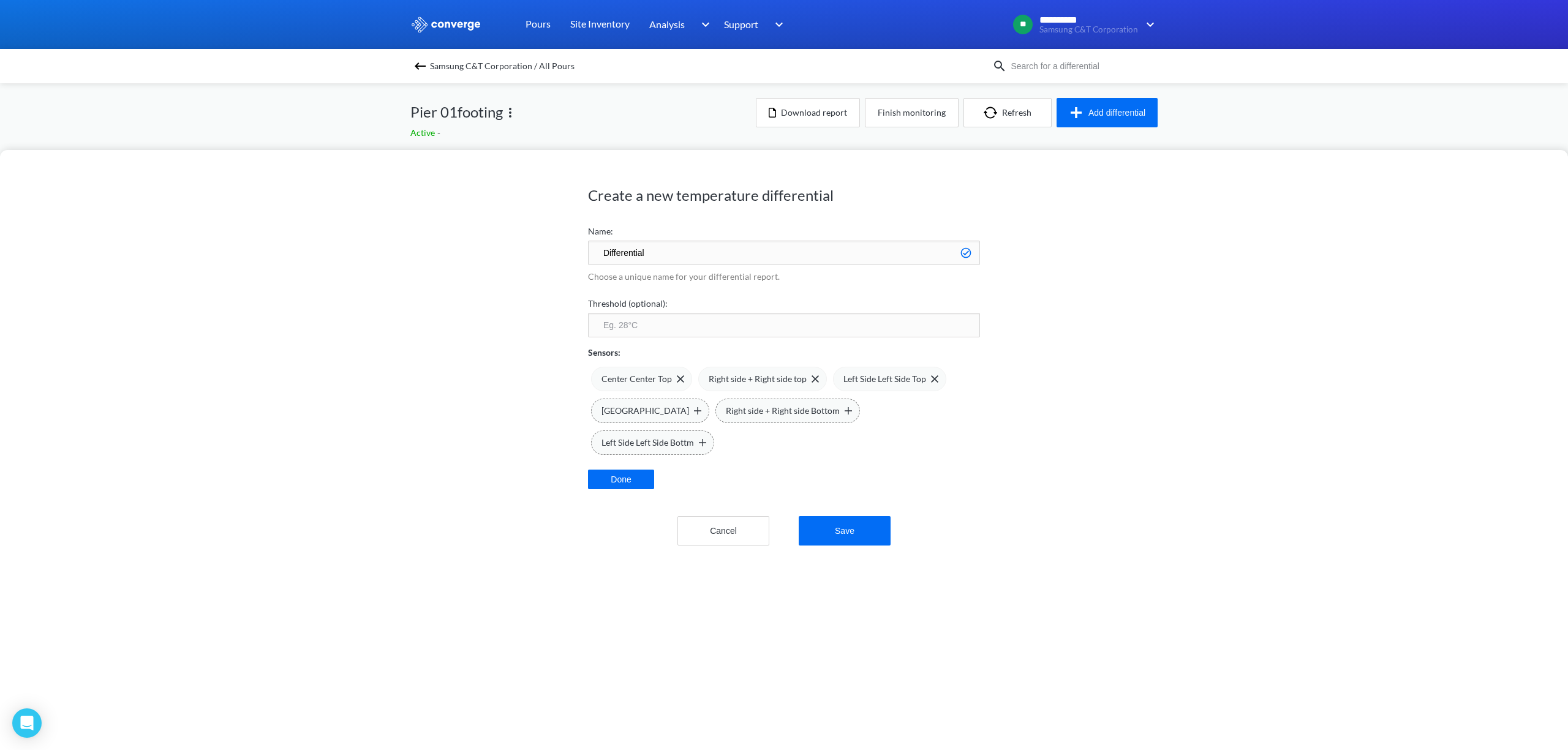
click at [664, 324] on input "number" at bounding box center [784, 325] width 392 height 24
click at [861, 527] on button "Save" at bounding box center [845, 531] width 92 height 29
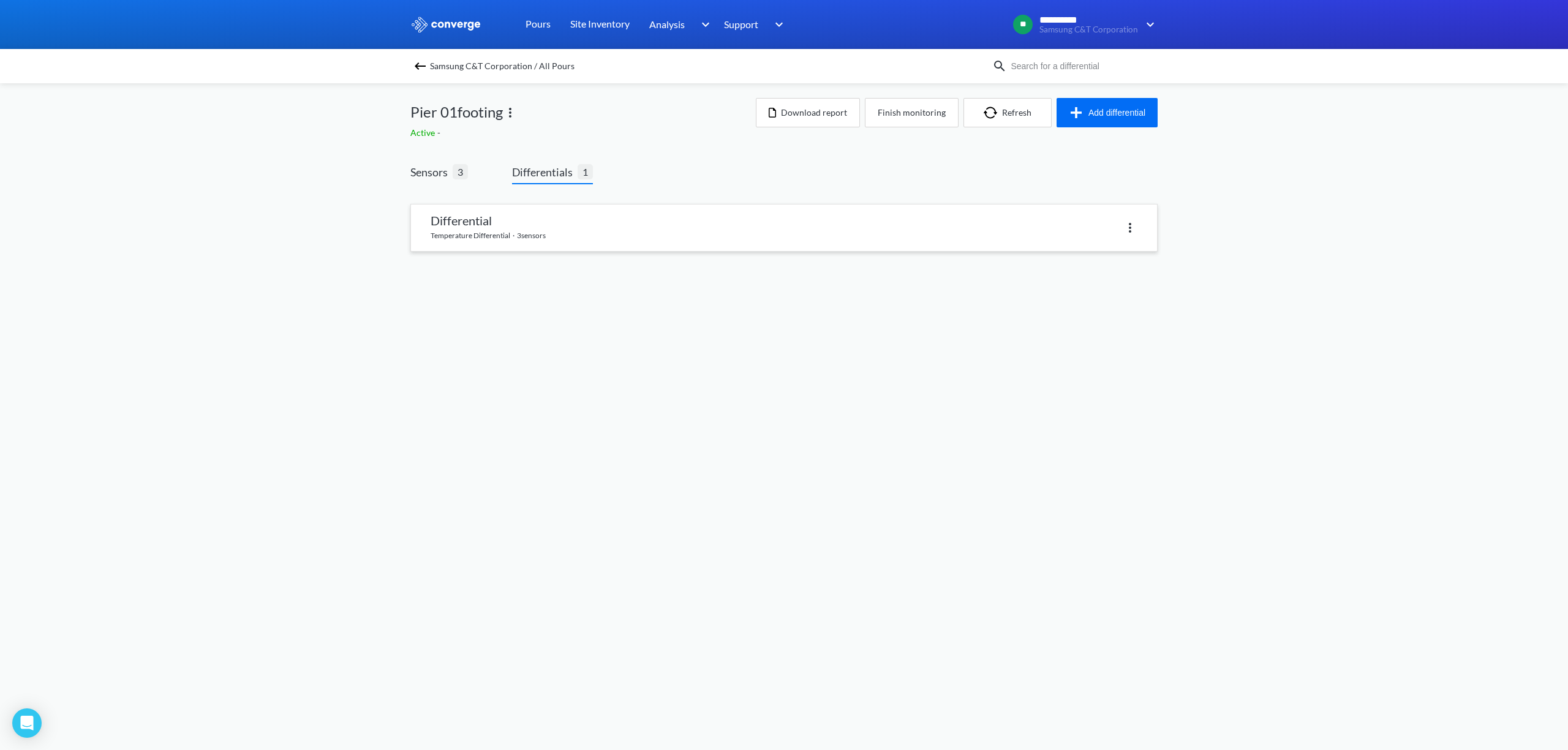
click at [598, 236] on link at bounding box center [784, 227] width 746 height 47
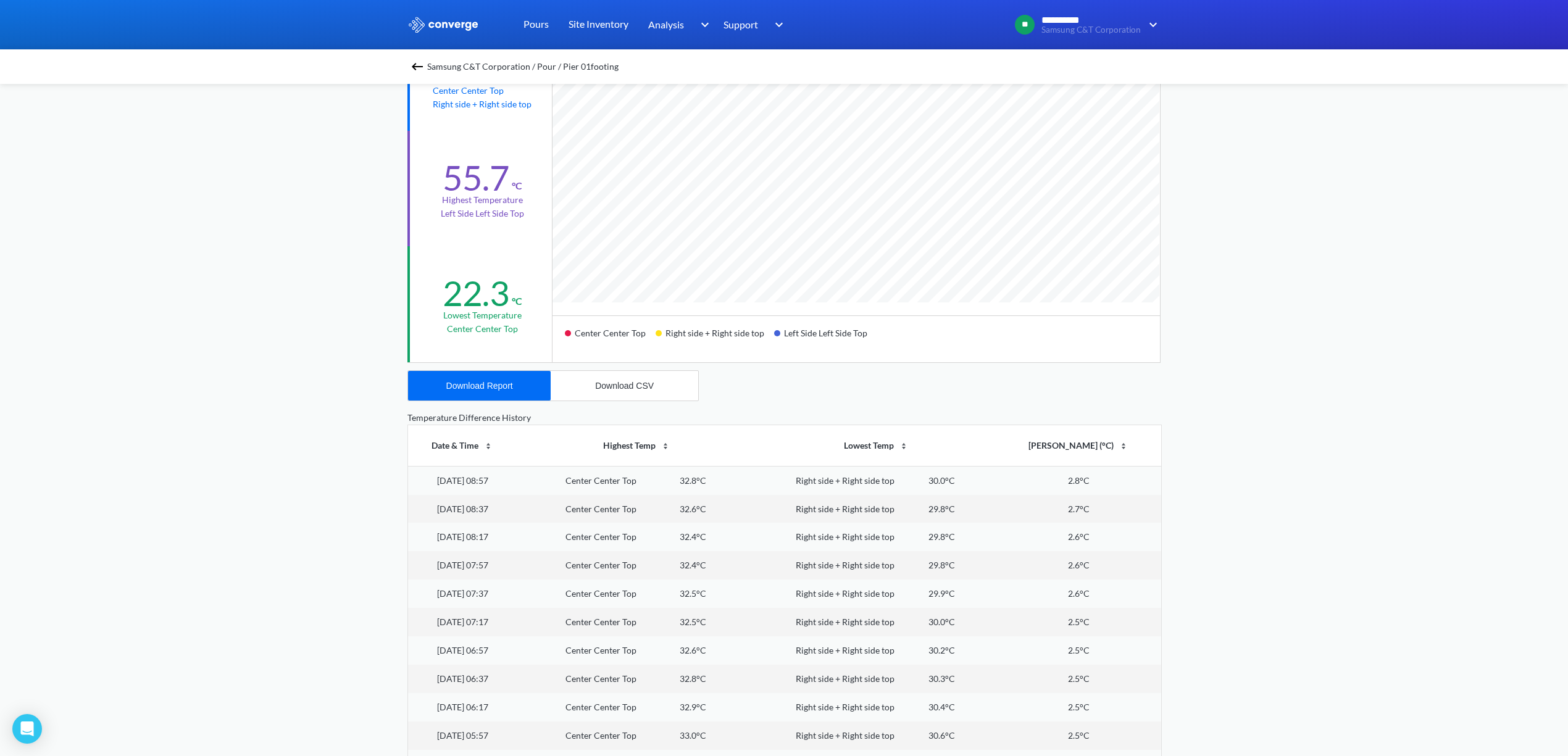
scroll to position [279, 0]
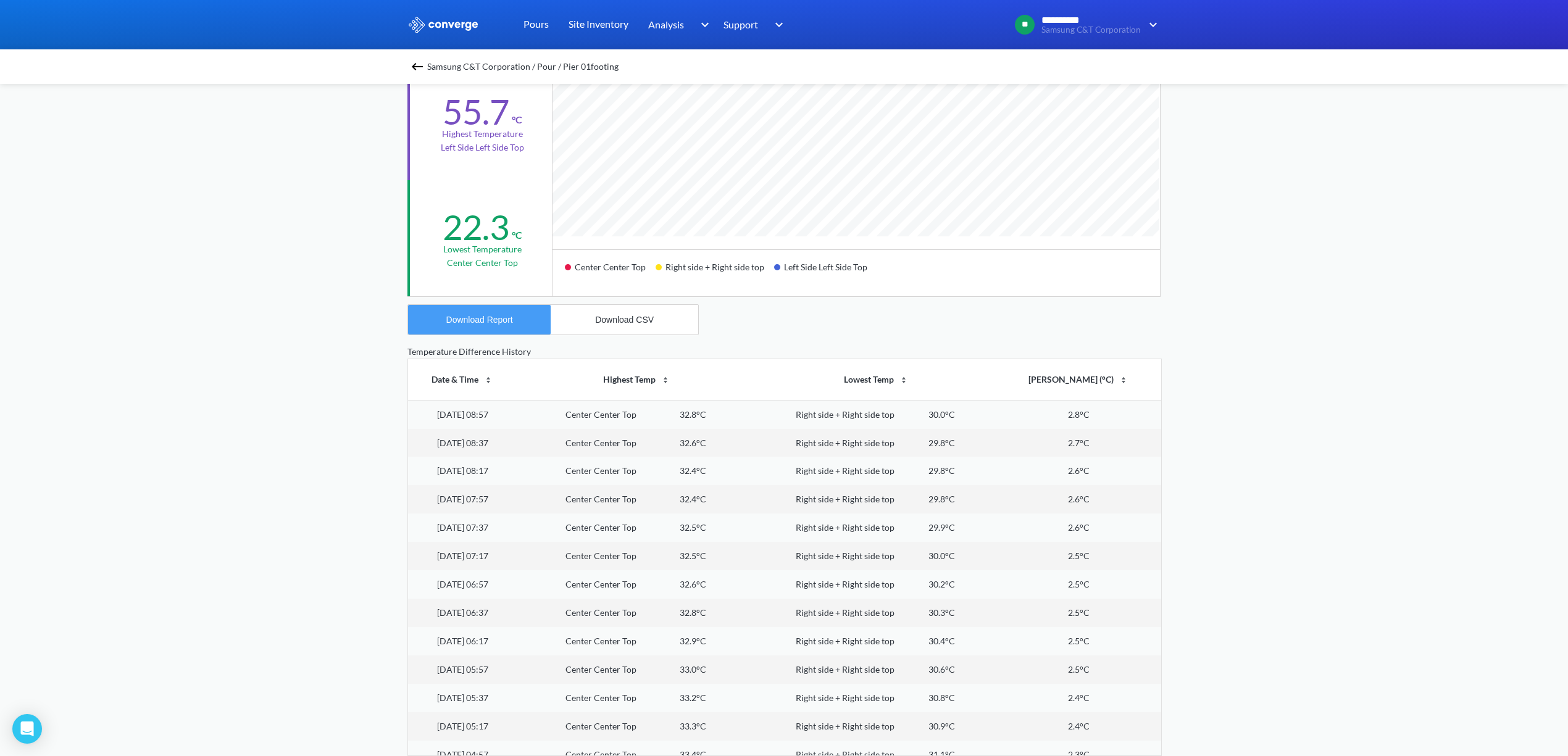
click at [507, 316] on div "Download Report" at bounding box center [480, 320] width 66 height 10
click at [627, 318] on div "Download CSV" at bounding box center [624, 320] width 59 height 10
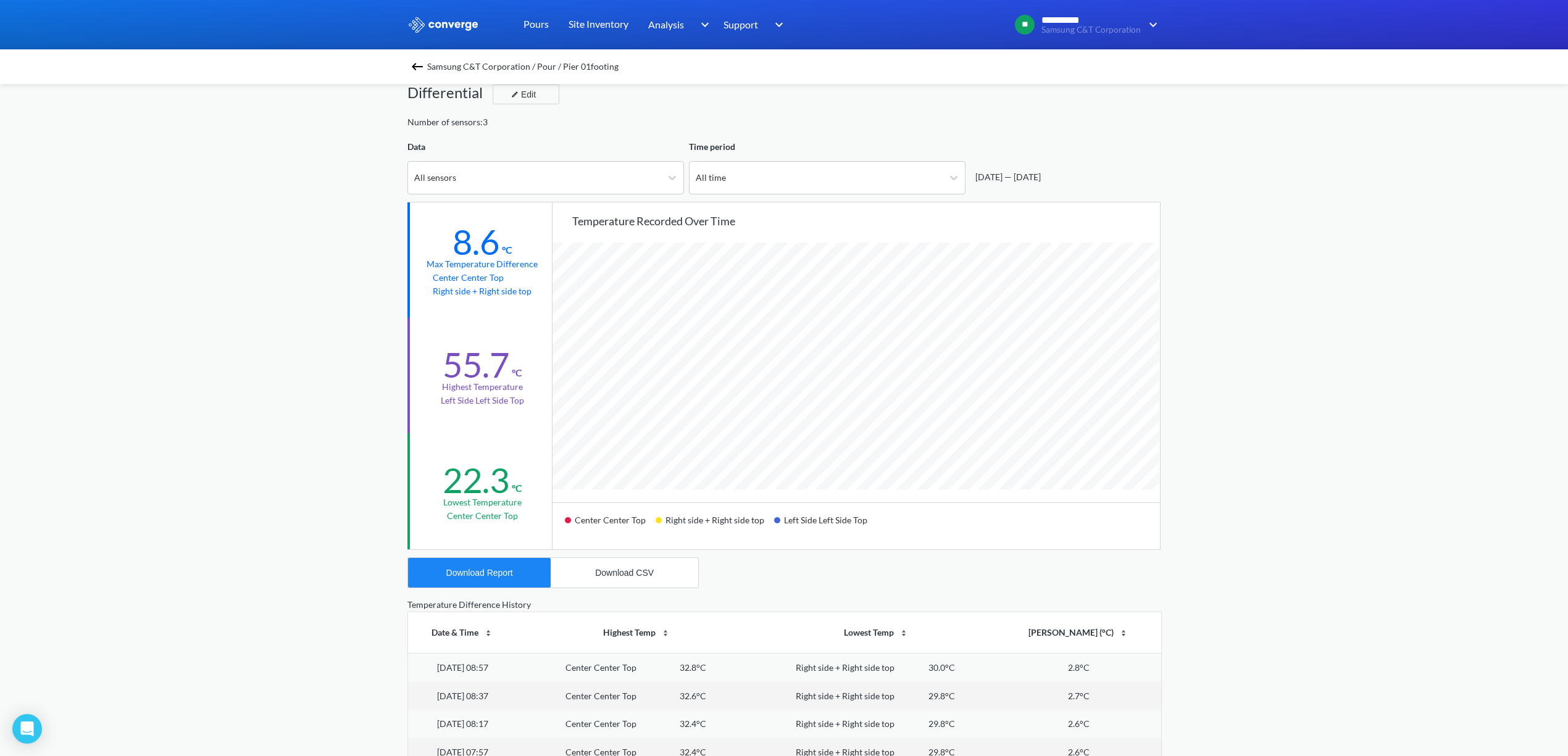
scroll to position [0, 0]
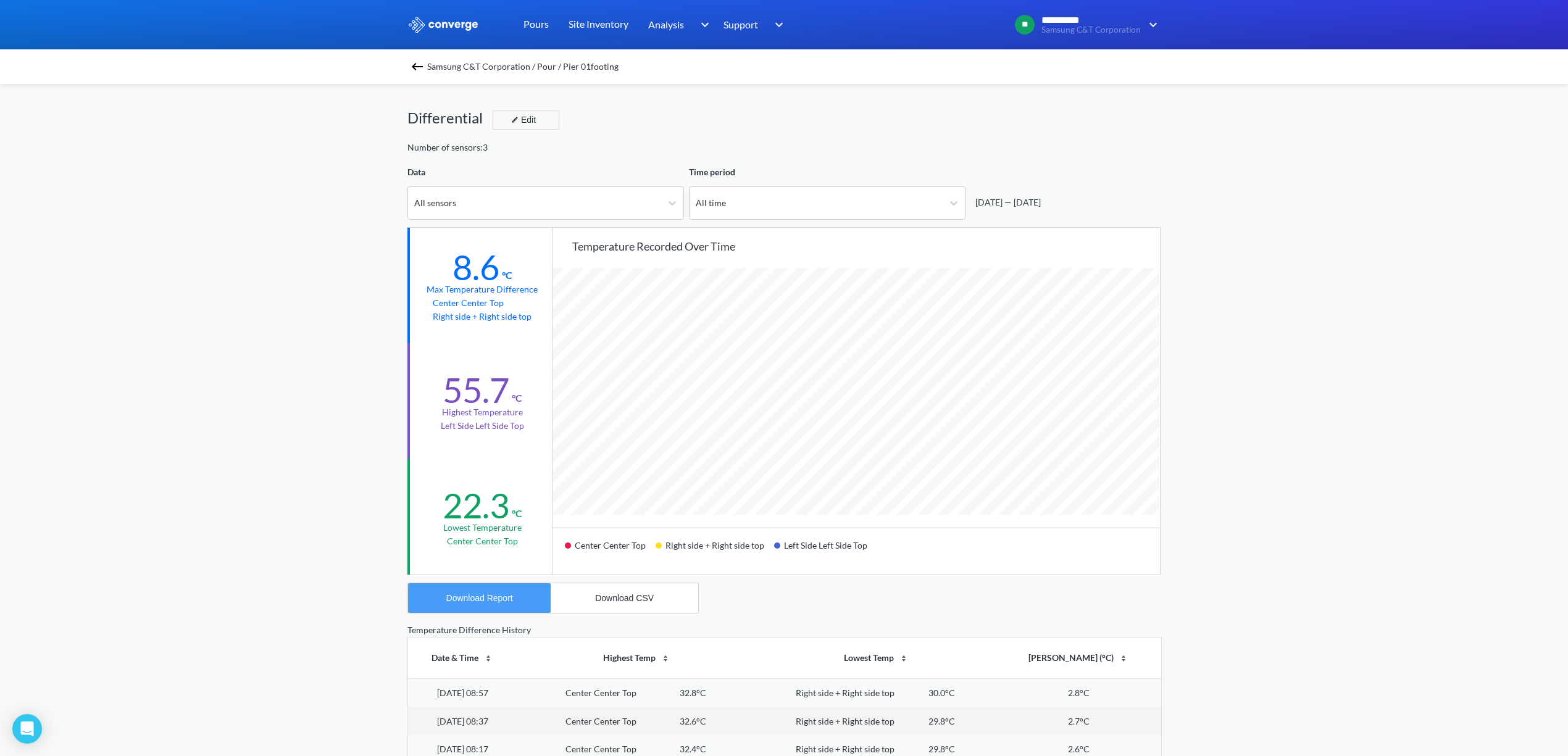
click at [511, 596] on div "Download Report" at bounding box center [480, 598] width 66 height 10
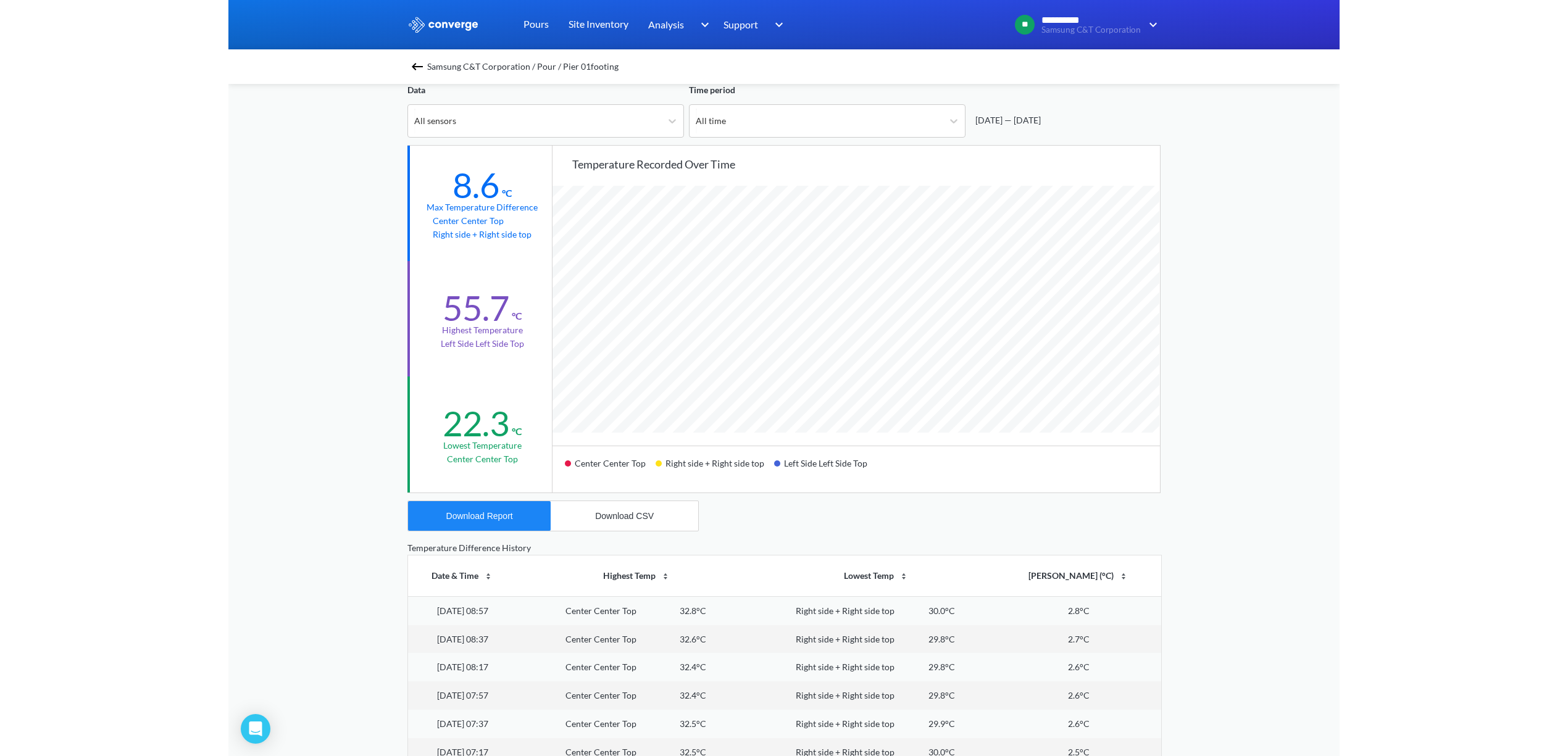
scroll to position [1035, 1568]
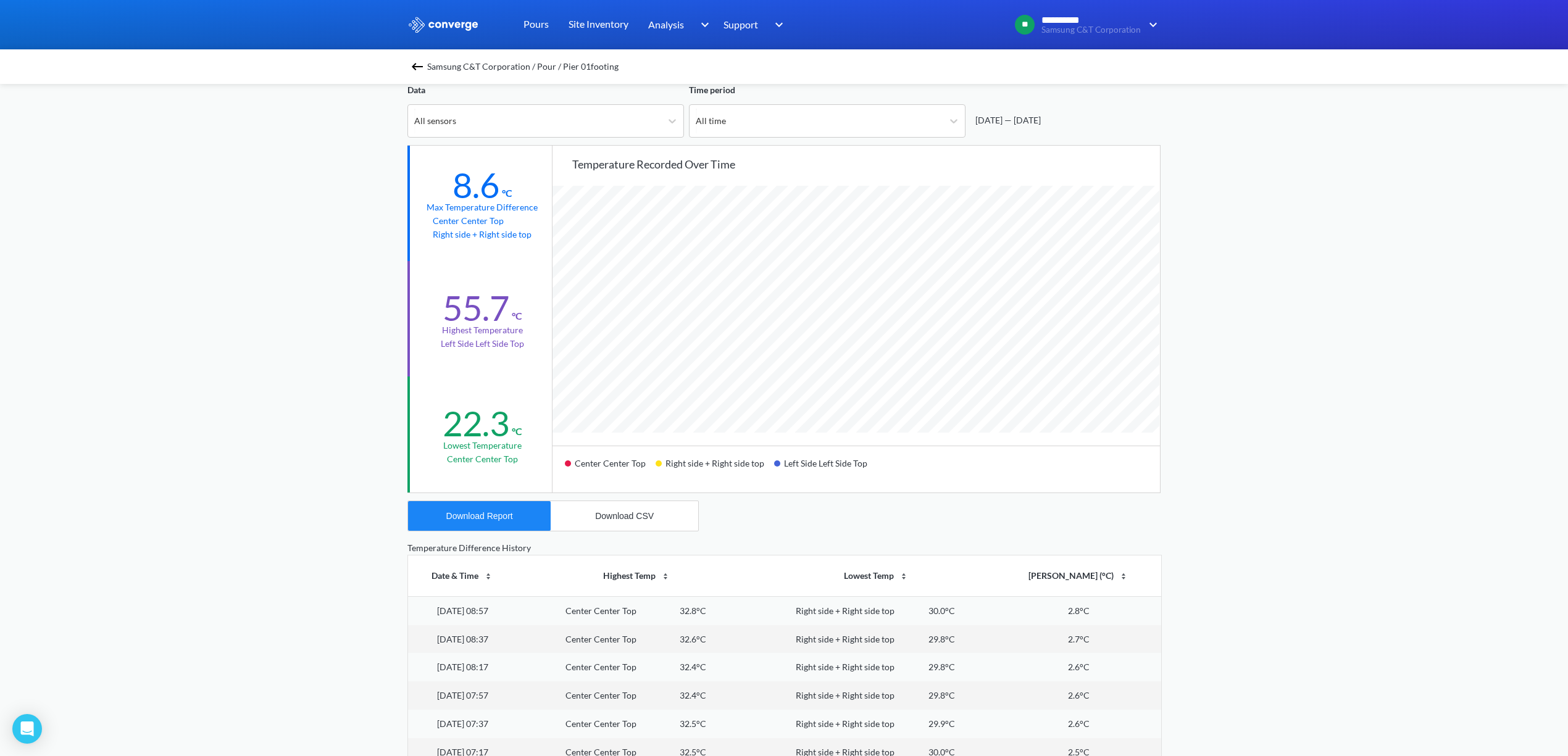
click at [1386, 373] on div "**********" at bounding box center [784, 435] width 1568 height 1034
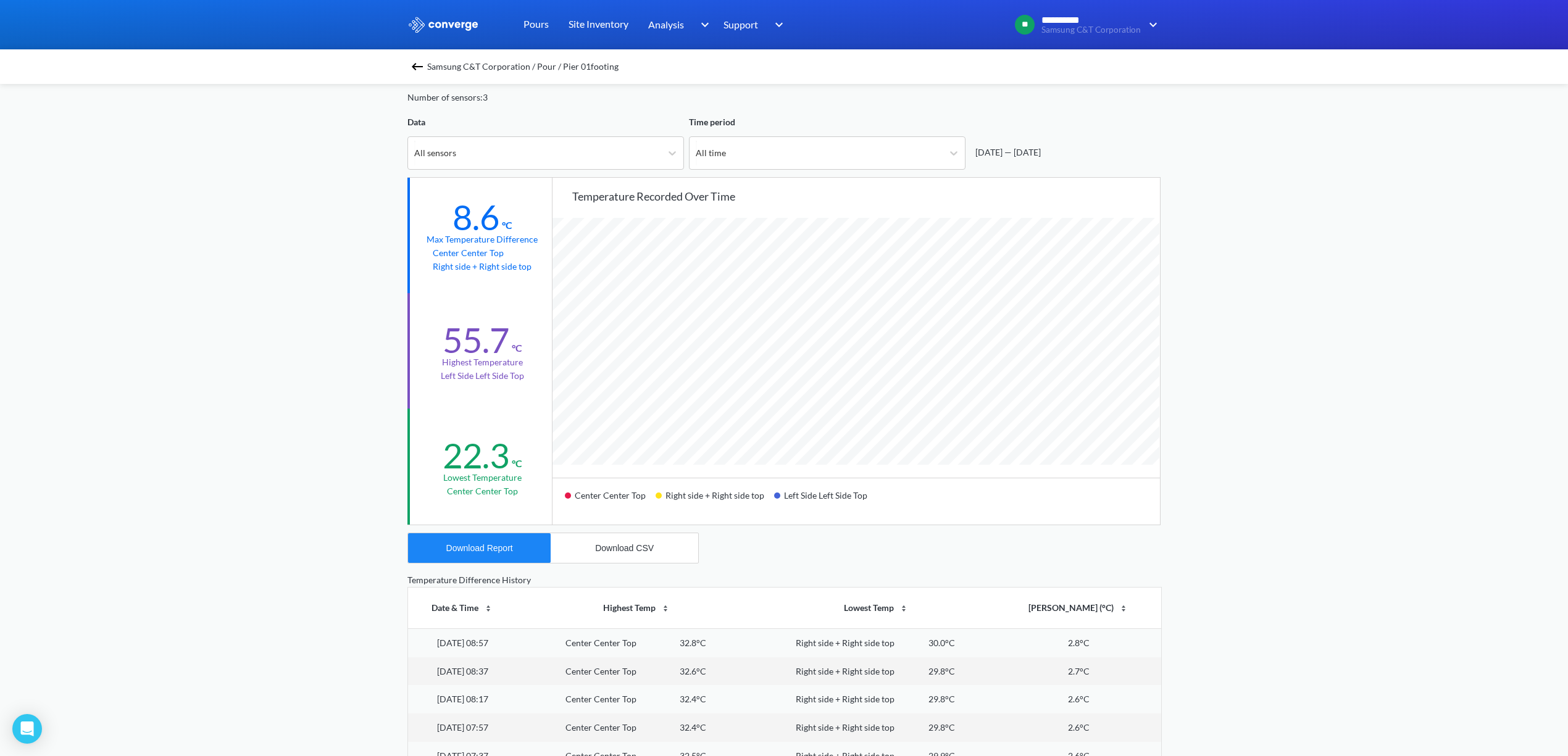
scroll to position [0, 0]
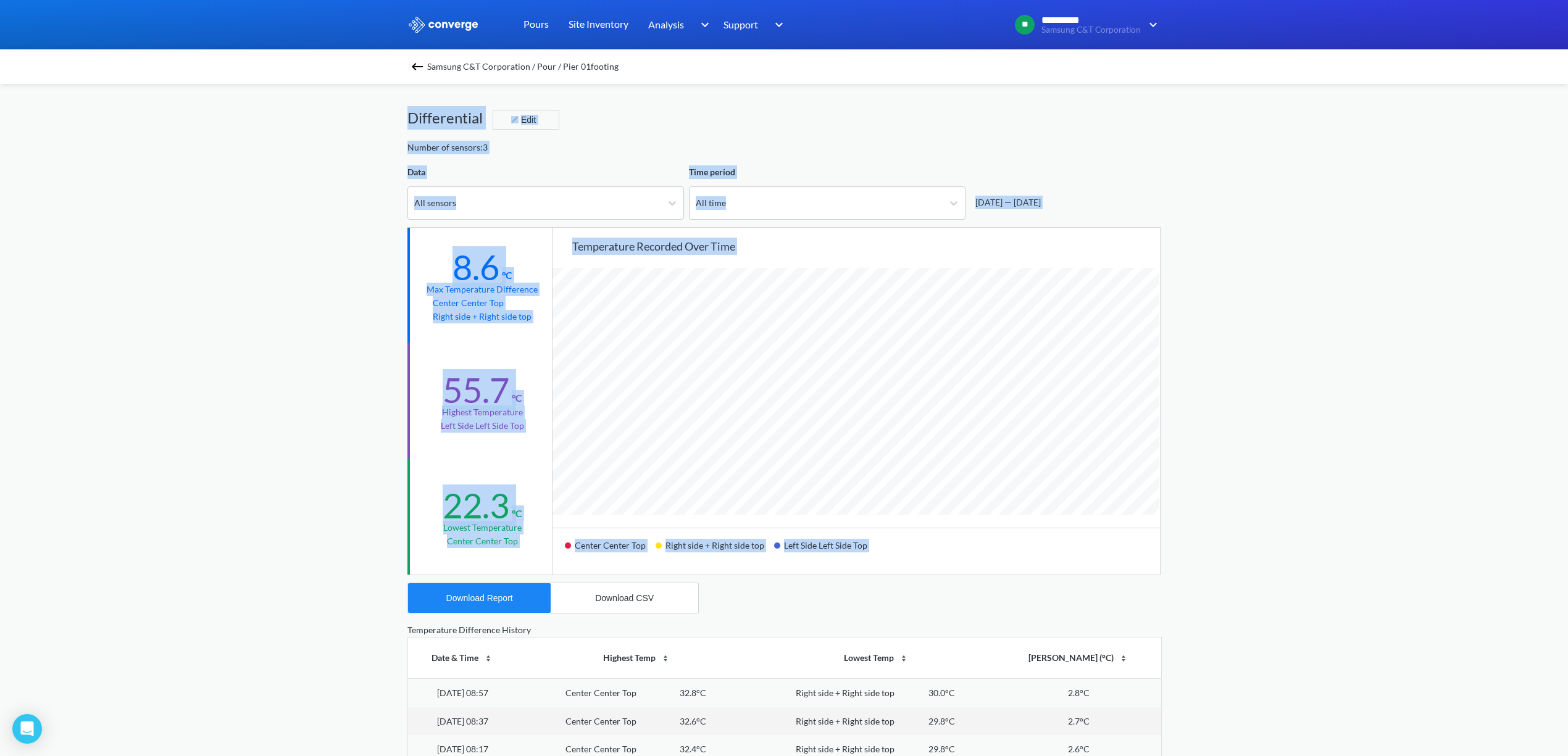
drag, startPoint x: 285, startPoint y: 271, endPoint x: 360, endPoint y: 487, distance: 228.7
click at [480, 649] on div "**********" at bounding box center [784, 517] width 1568 height 1034
click at [1359, 235] on div "**********" at bounding box center [784, 517] width 1568 height 1034
click at [1268, 314] on div "**********" at bounding box center [784, 517] width 1568 height 1034
click at [1145, 196] on div "[DATE] — [DATE]" at bounding box center [1065, 202] width 190 height 14
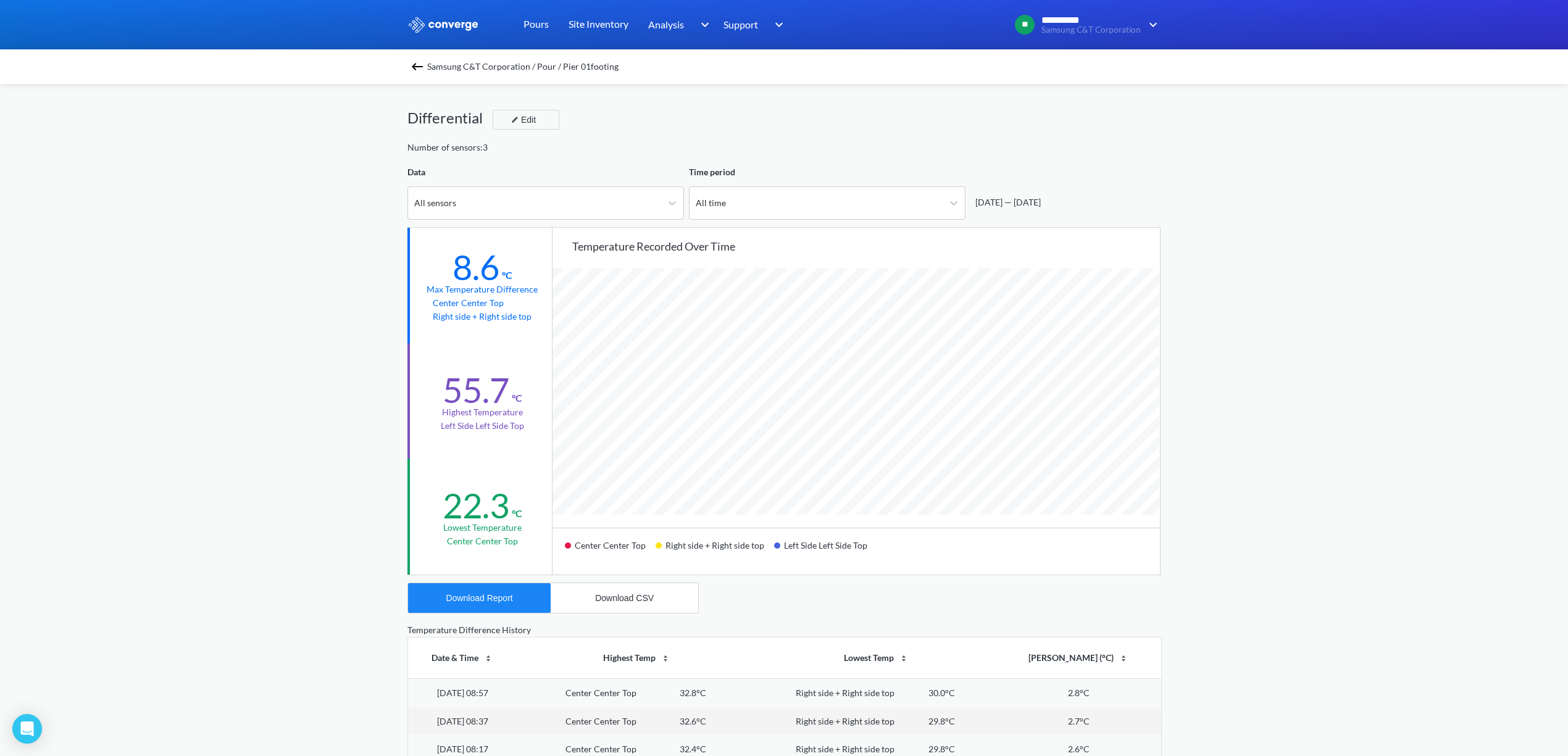
click at [867, 35] on div "**********" at bounding box center [974, 25] width 373 height 30
click at [936, 117] on div "Differential Edit" at bounding box center [784, 123] width 753 height 35
click at [933, 117] on div "Differential Edit" at bounding box center [784, 123] width 753 height 35
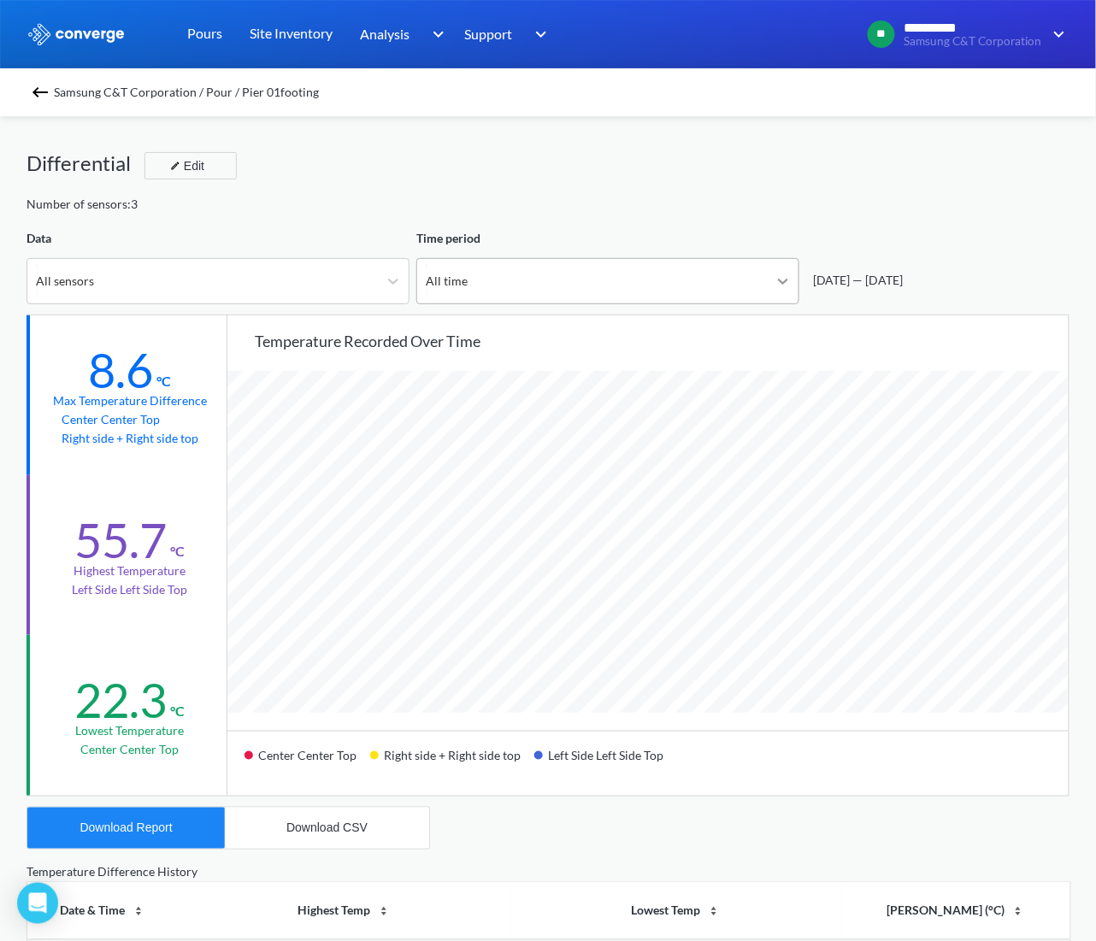
click at [788, 288] on icon at bounding box center [782, 281] width 17 height 17
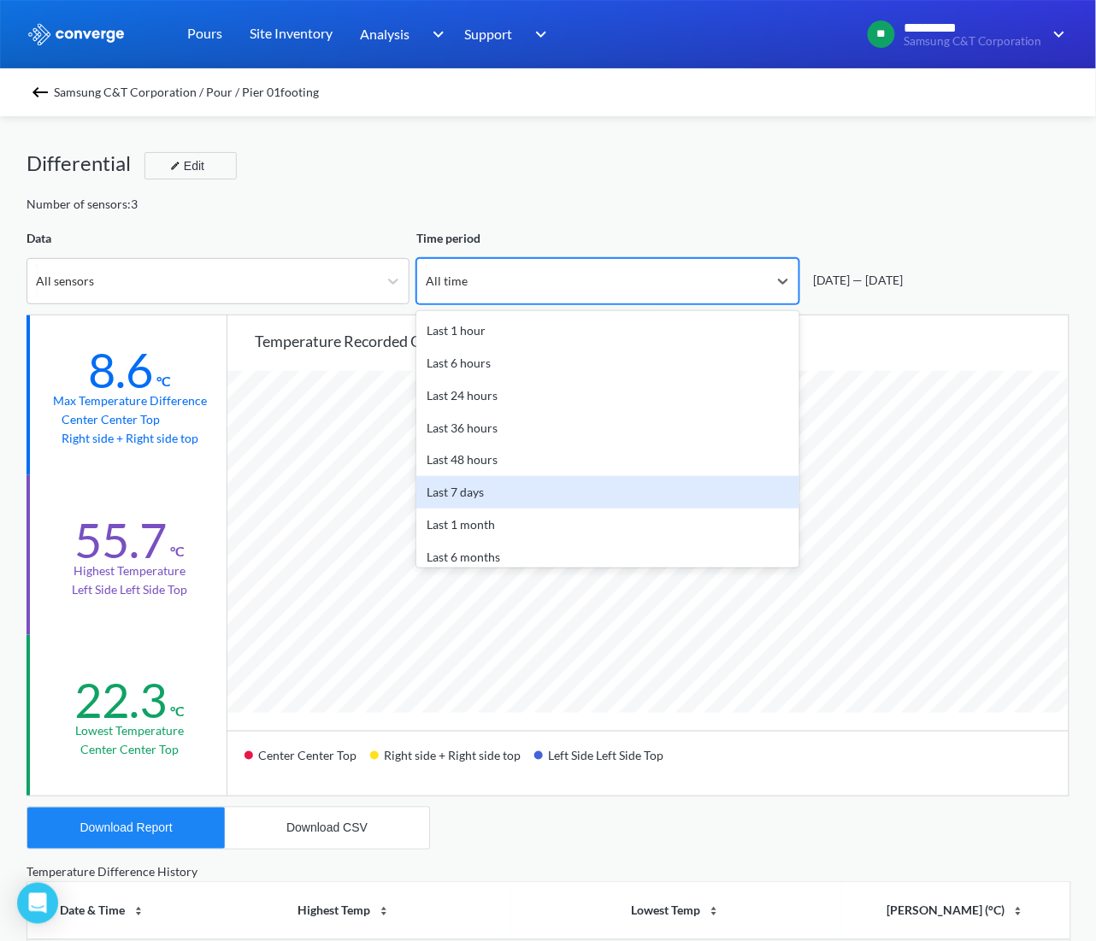
click at [720, 486] on div "Last 7 days" at bounding box center [607, 492] width 383 height 32
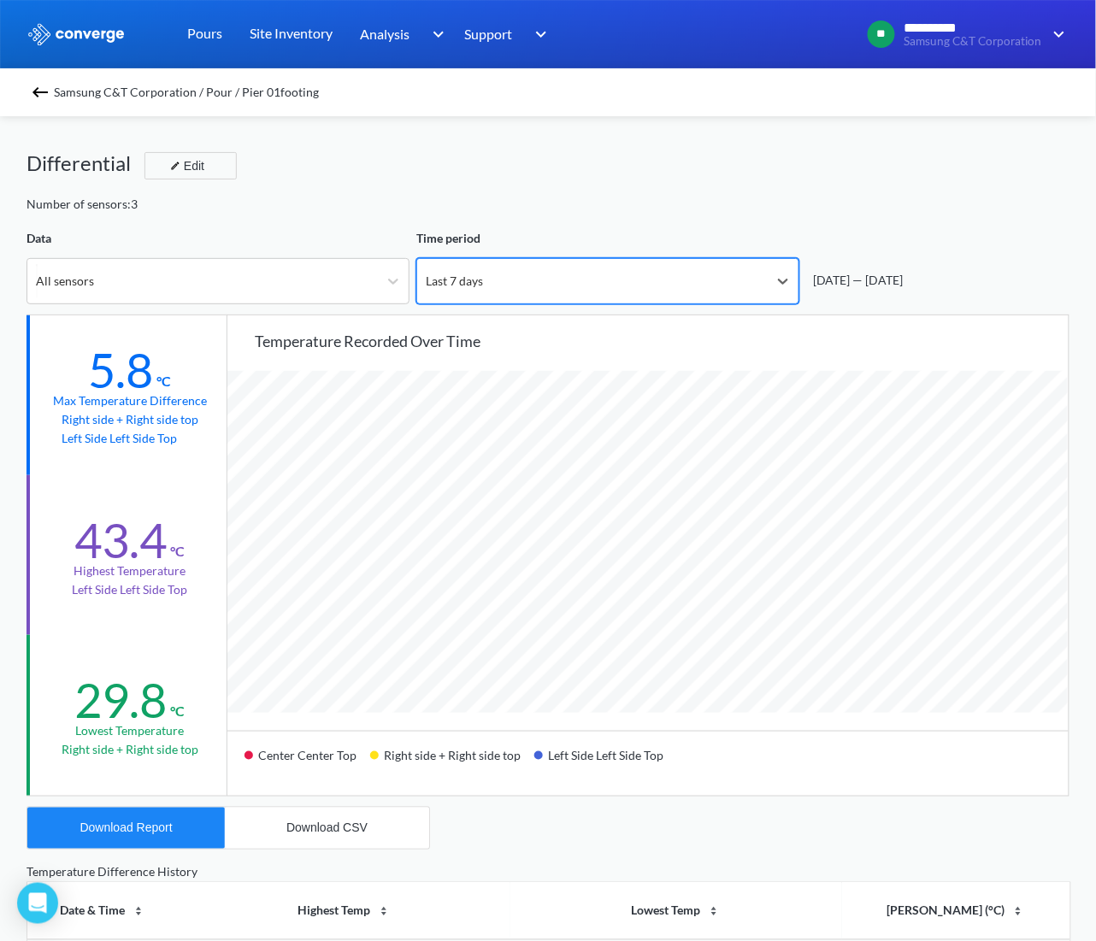
scroll to position [1433, 1096]
click at [793, 280] on div at bounding box center [783, 281] width 31 height 31
click at [499, 279] on div "Last 7 days" at bounding box center [592, 281] width 350 height 44
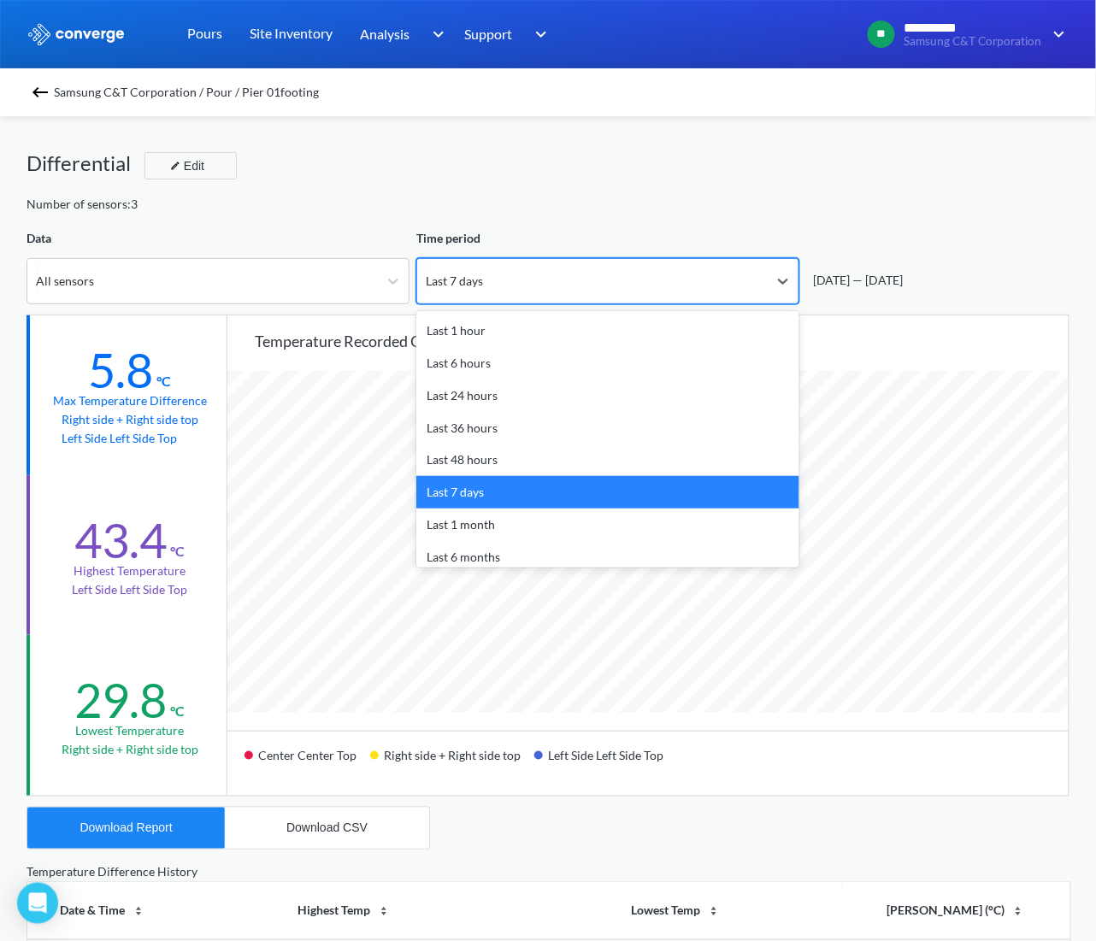
click at [469, 279] on div "Last 7 days" at bounding box center [454, 281] width 57 height 19
click at [476, 279] on div "Last 7 days" at bounding box center [454, 281] width 57 height 19
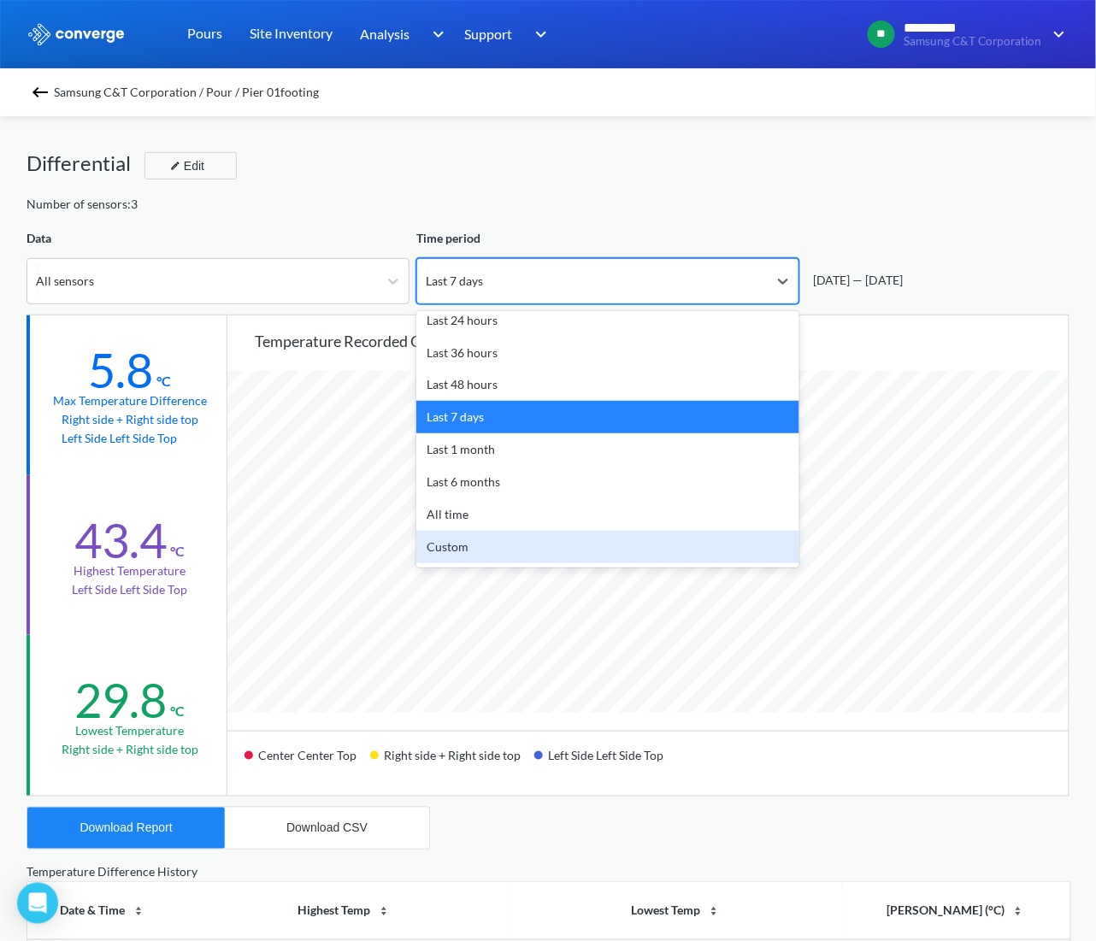
click at [545, 545] on div "Custom" at bounding box center [607, 547] width 383 height 32
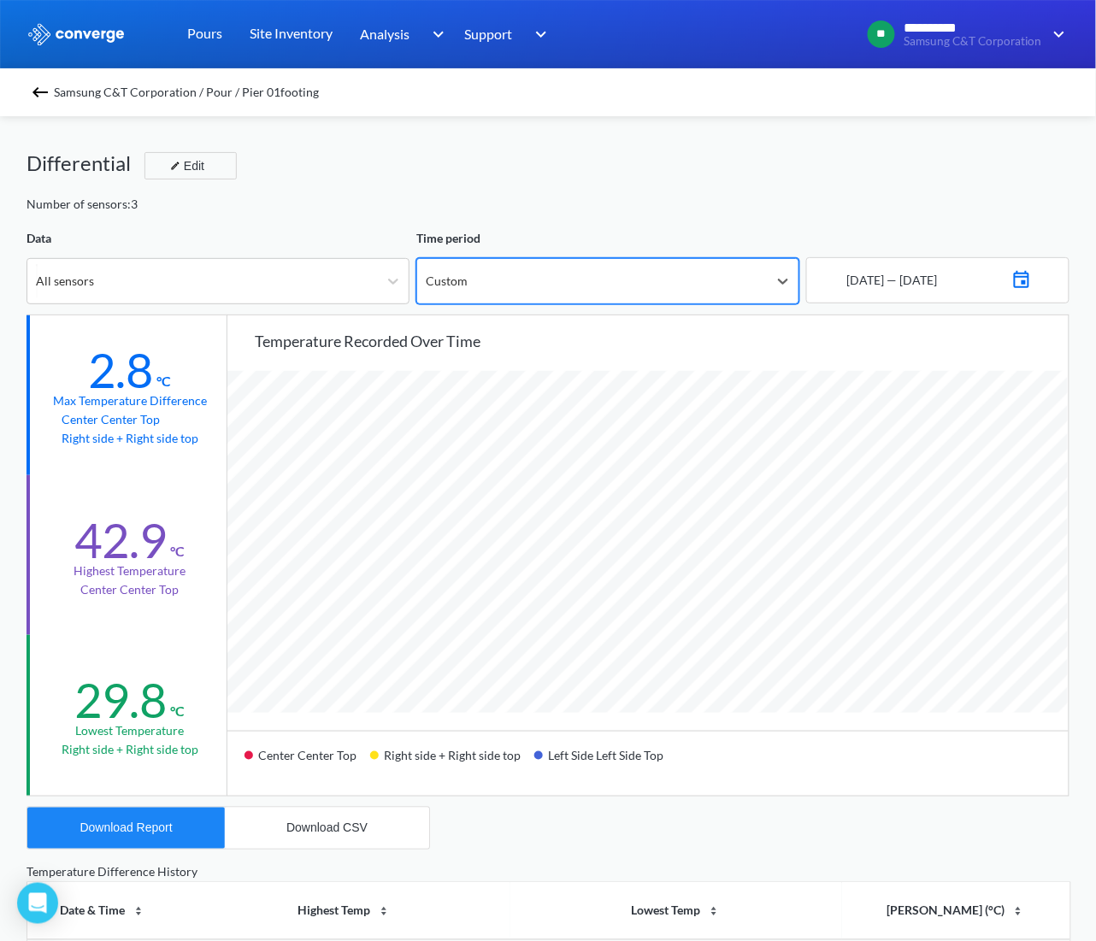
scroll to position [1433, 1096]
click at [781, 288] on icon at bounding box center [782, 281] width 17 height 17
click at [932, 291] on div "[DATE] — [DATE]" at bounding box center [937, 280] width 263 height 46
click at [1032, 275] on img at bounding box center [1021, 278] width 21 height 24
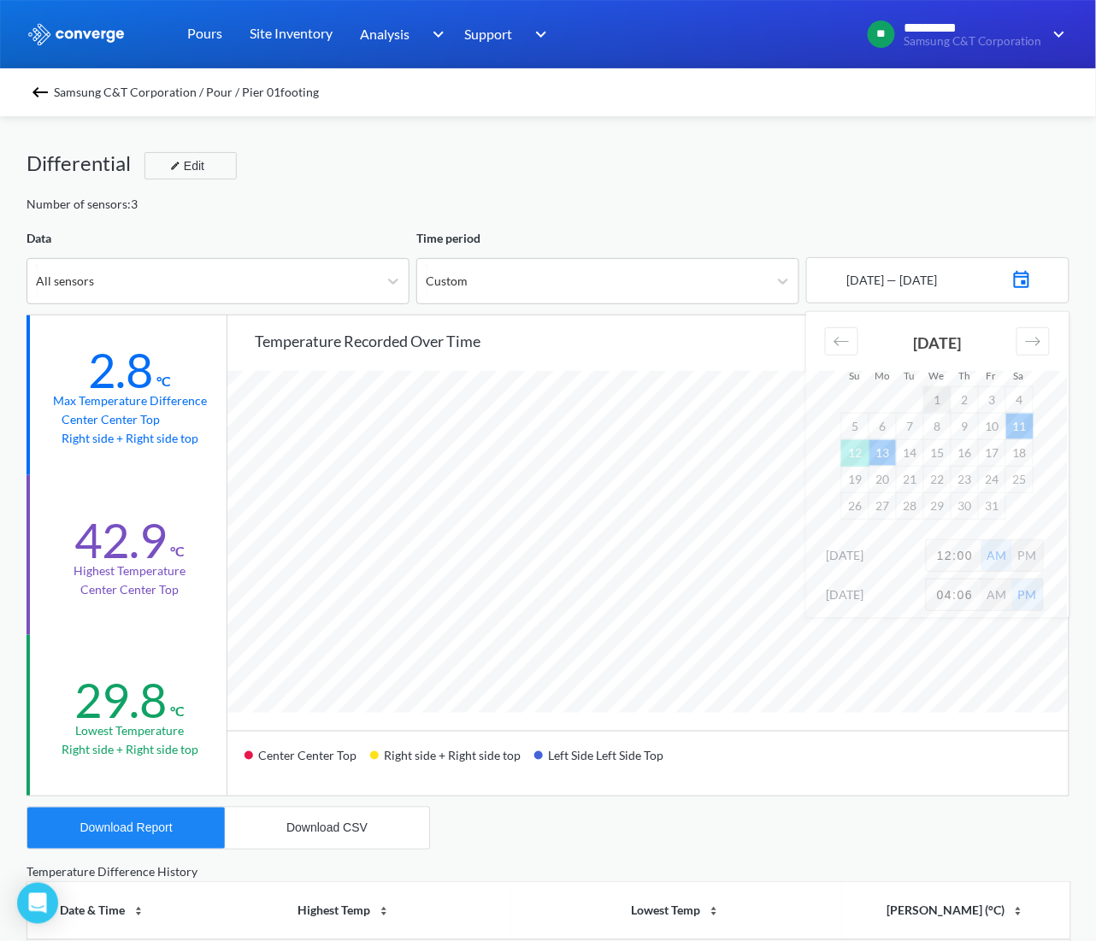
click at [941, 402] on td "1" at bounding box center [937, 399] width 27 height 26
click at [938, 435] on td "8" at bounding box center [937, 426] width 27 height 26
click at [971, 556] on input "12:00" at bounding box center [953, 555] width 55 height 31
click at [952, 556] on input "12:00" at bounding box center [953, 555] width 55 height 31
click at [1021, 559] on div "PM" at bounding box center [1027, 555] width 31 height 31
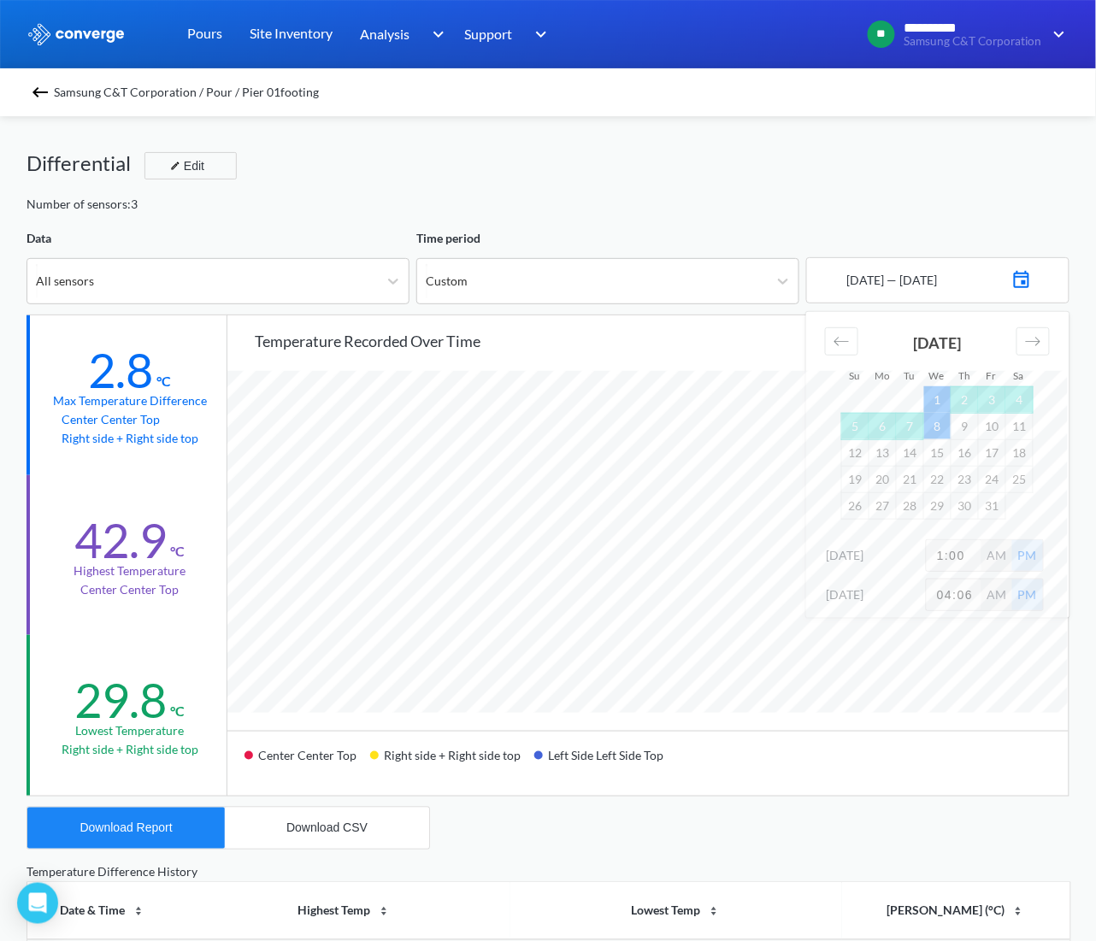
click at [947, 557] on input "1:00" at bounding box center [953, 555] width 55 height 31
type input "1"
type input "4"
type input "04:00"
click at [1026, 342] on icon "Move forward to switch to the next month." at bounding box center [1033, 341] width 15 height 9
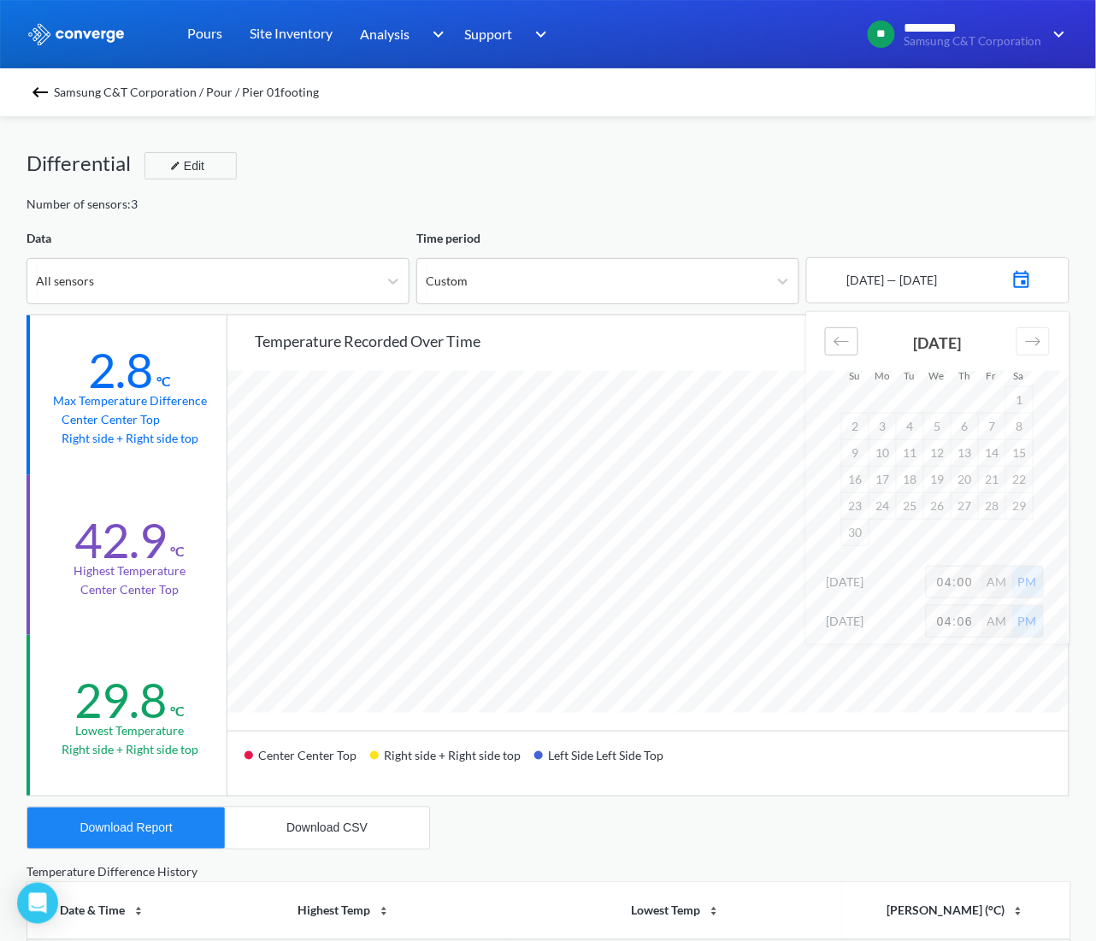
click at [849, 339] on icon "Move backward to switch to the previous month." at bounding box center [841, 341] width 16 height 16
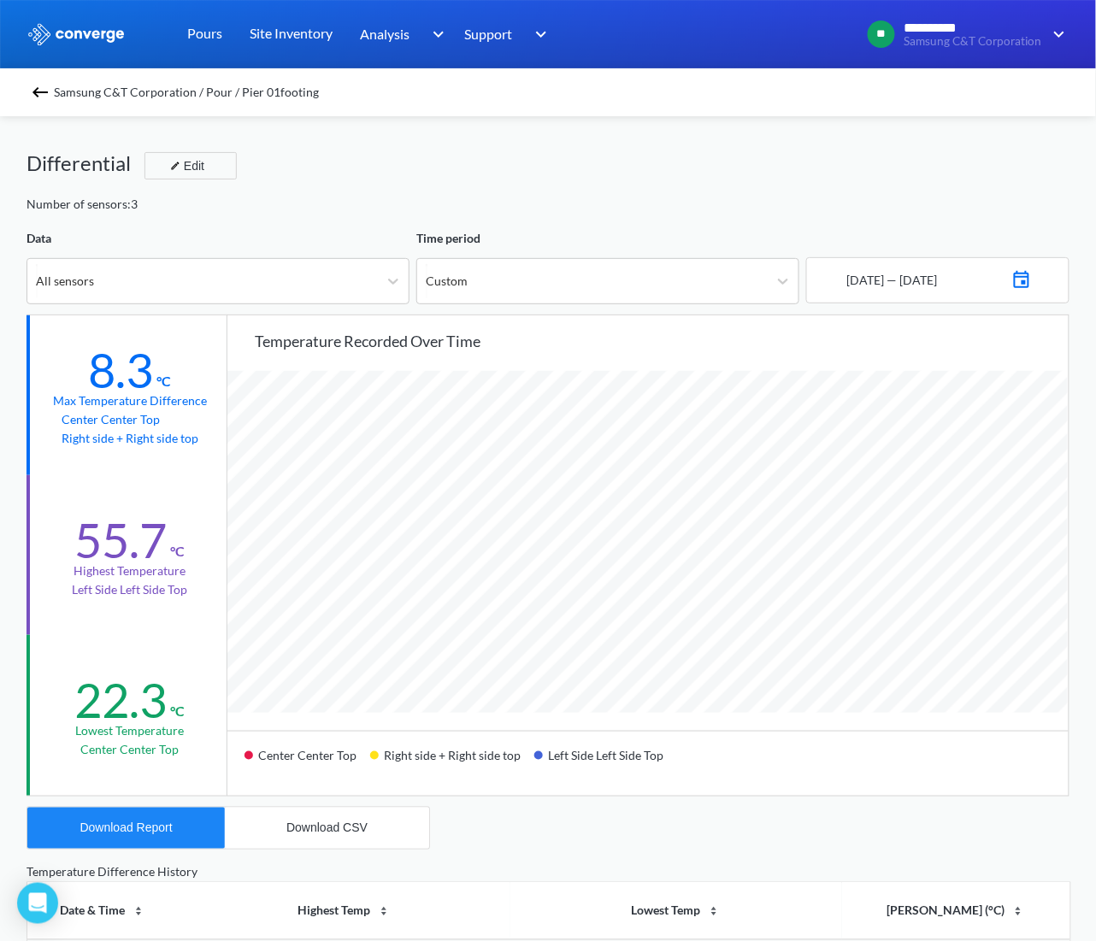
scroll to position [1433, 1096]
click at [332, 826] on div "Download CSV" at bounding box center [326, 828] width 81 height 14
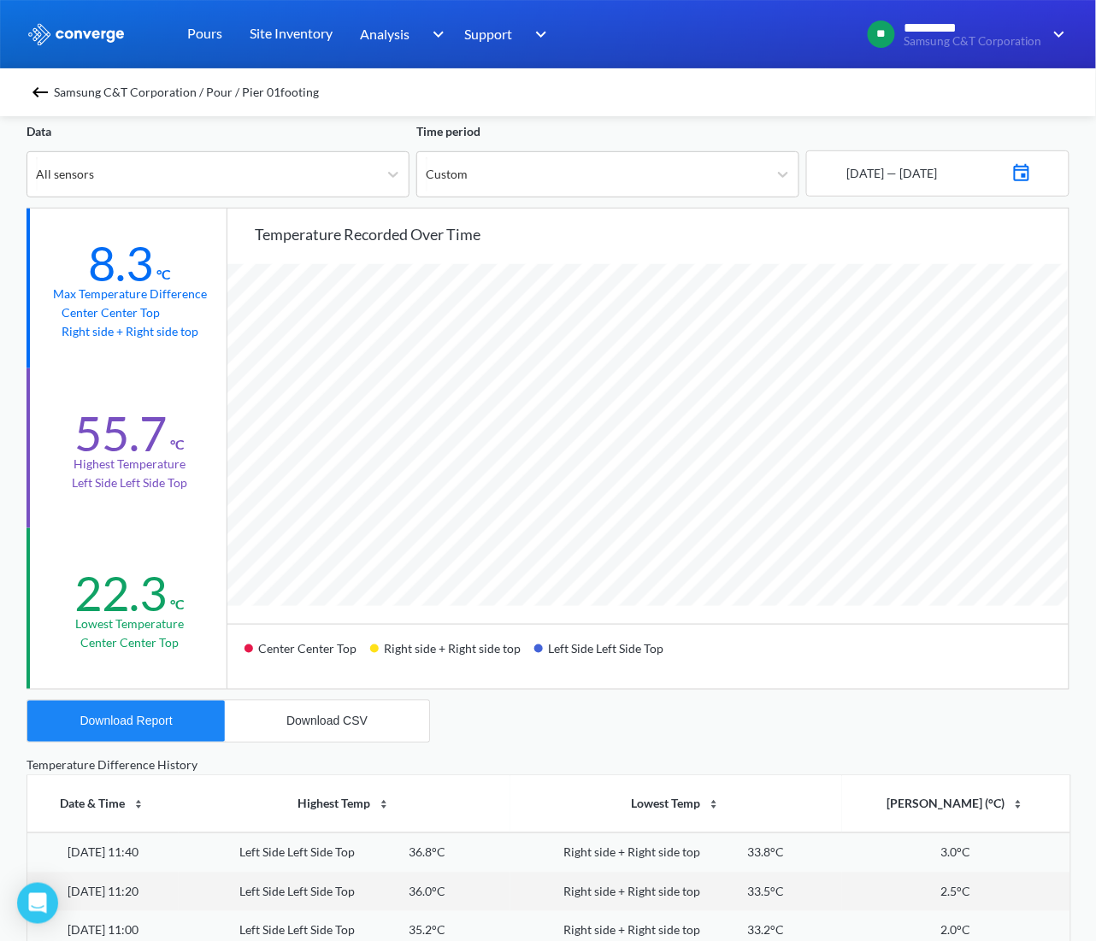
scroll to position [0, 0]
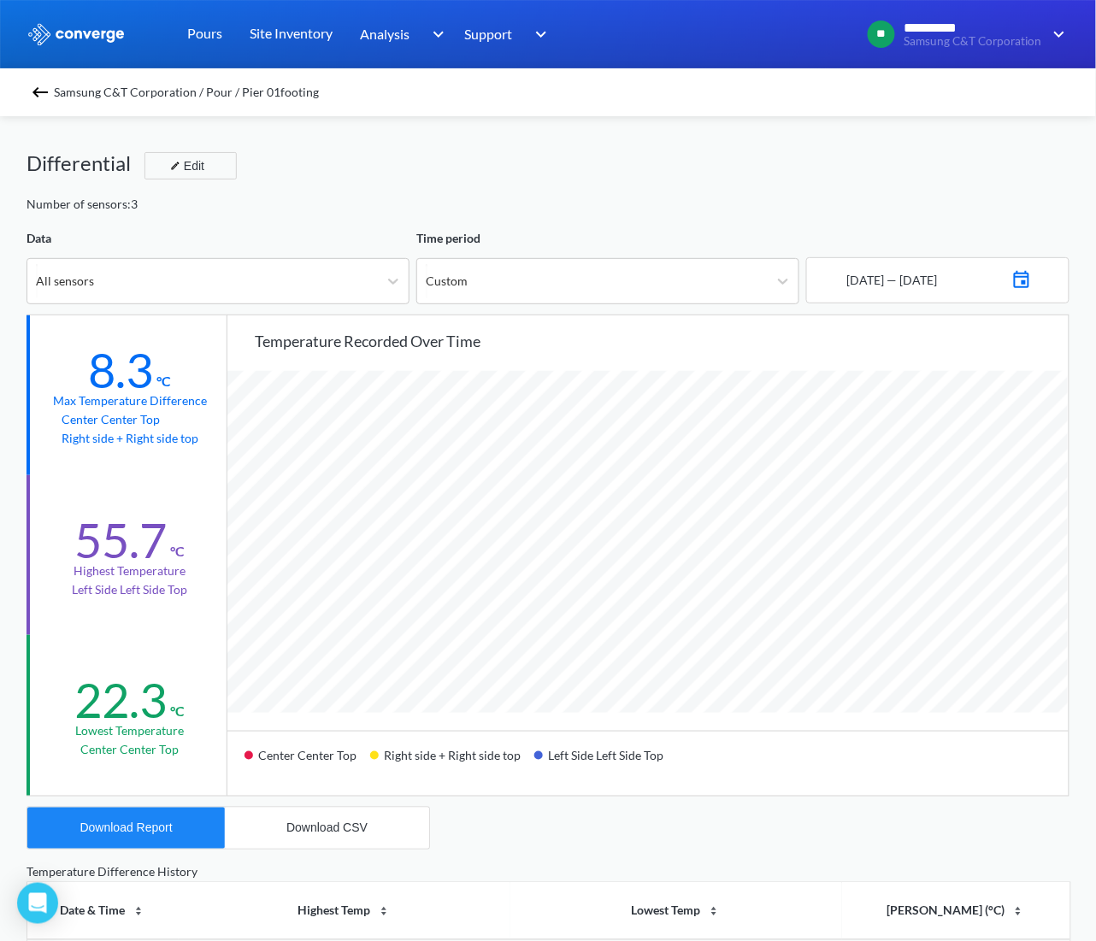
click at [874, 284] on div "[DATE] — [DATE]" at bounding box center [891, 280] width 94 height 19
click at [903, 277] on div "[DATE] — [DATE]" at bounding box center [891, 280] width 94 height 19
click at [1032, 275] on img at bounding box center [1021, 278] width 21 height 24
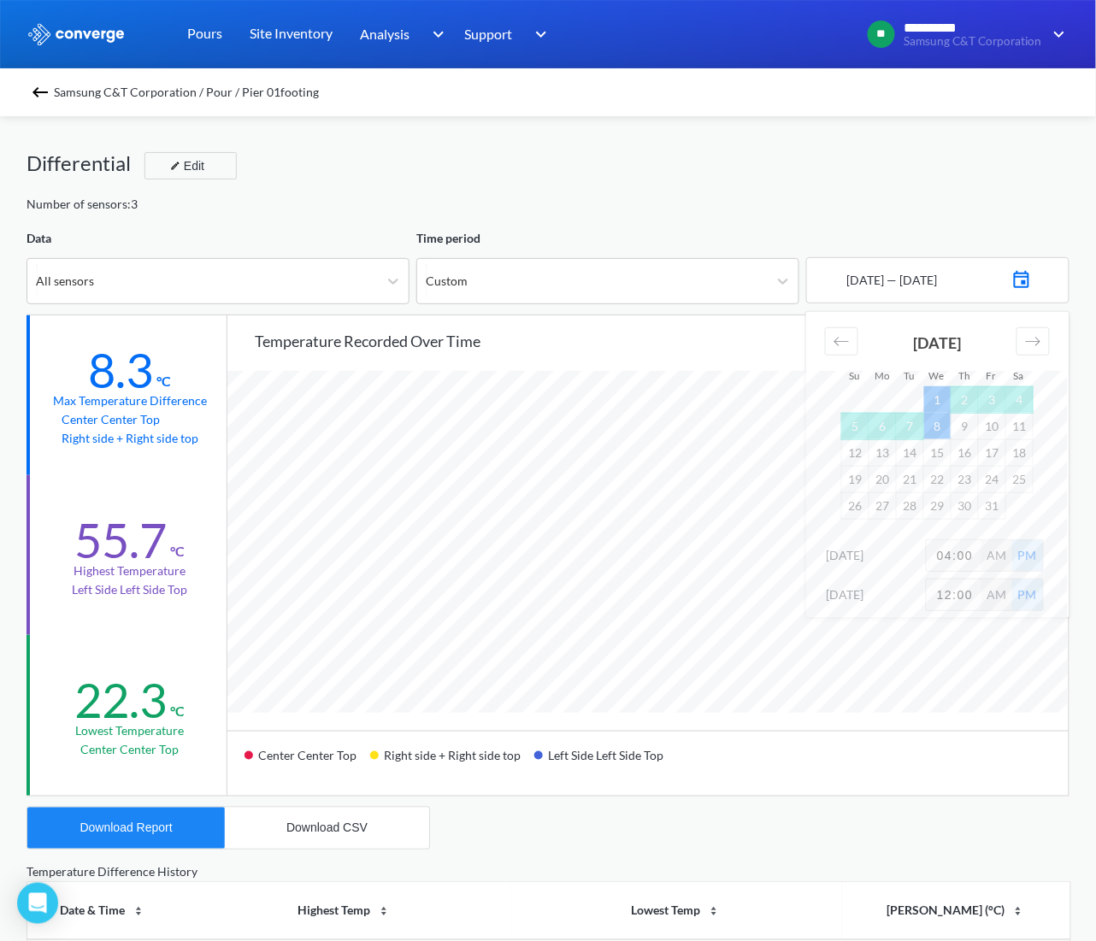
click at [948, 555] on input "04:00" at bounding box center [953, 555] width 55 height 31
click at [950, 550] on input "04:00" at bounding box center [953, 555] width 55 height 31
type input "01:00"
click at [951, 597] on input "12:00" at bounding box center [953, 594] width 55 height 31
click at [972, 592] on input "11:50" at bounding box center [953, 594] width 55 height 31
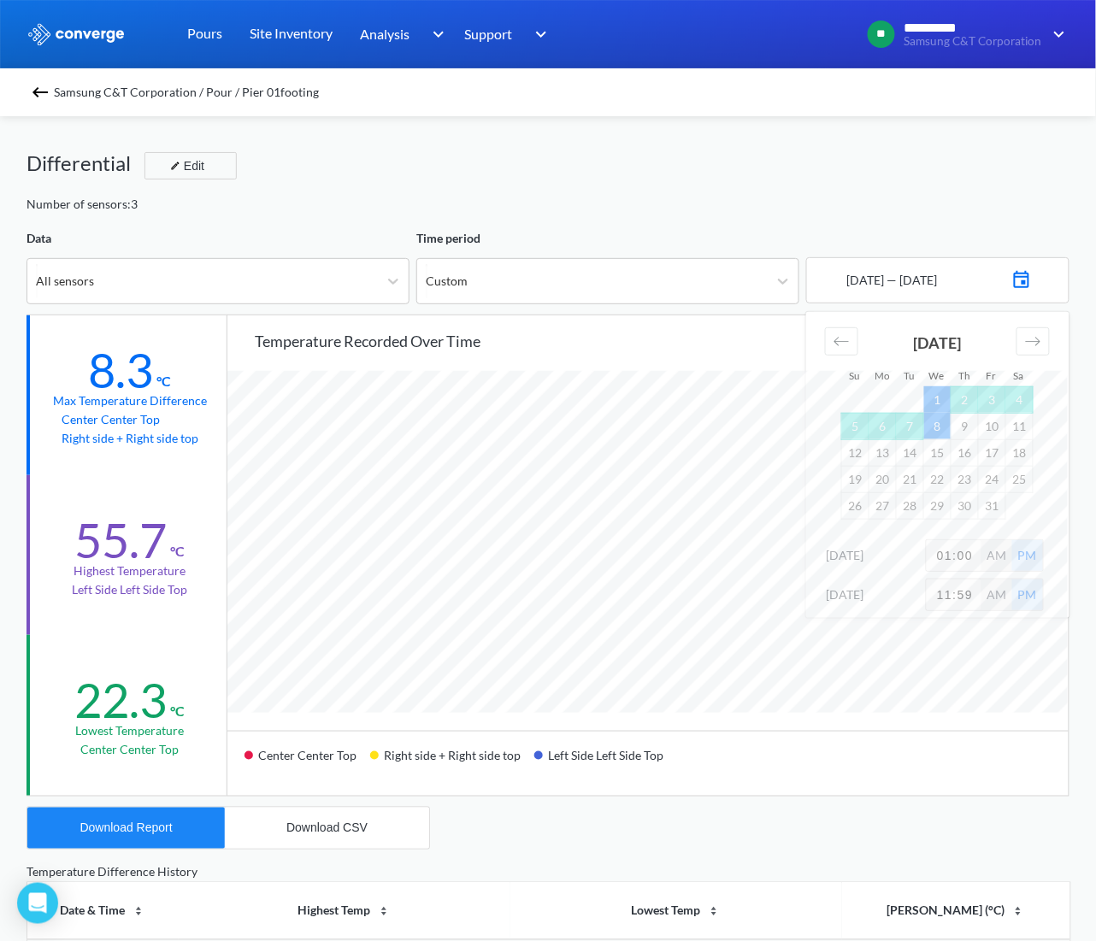
type input "11:59"
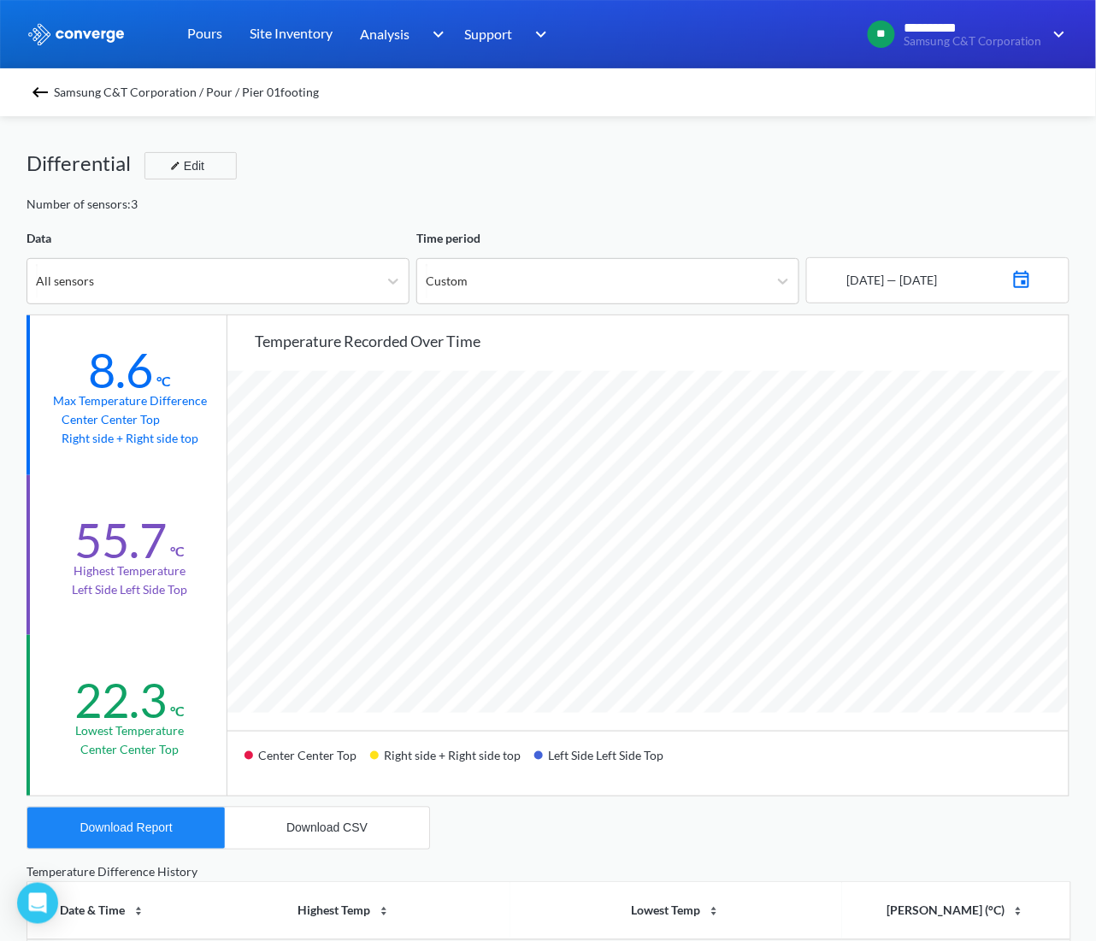
scroll to position [1433, 1096]
click at [791, 281] on div at bounding box center [783, 281] width 31 height 31
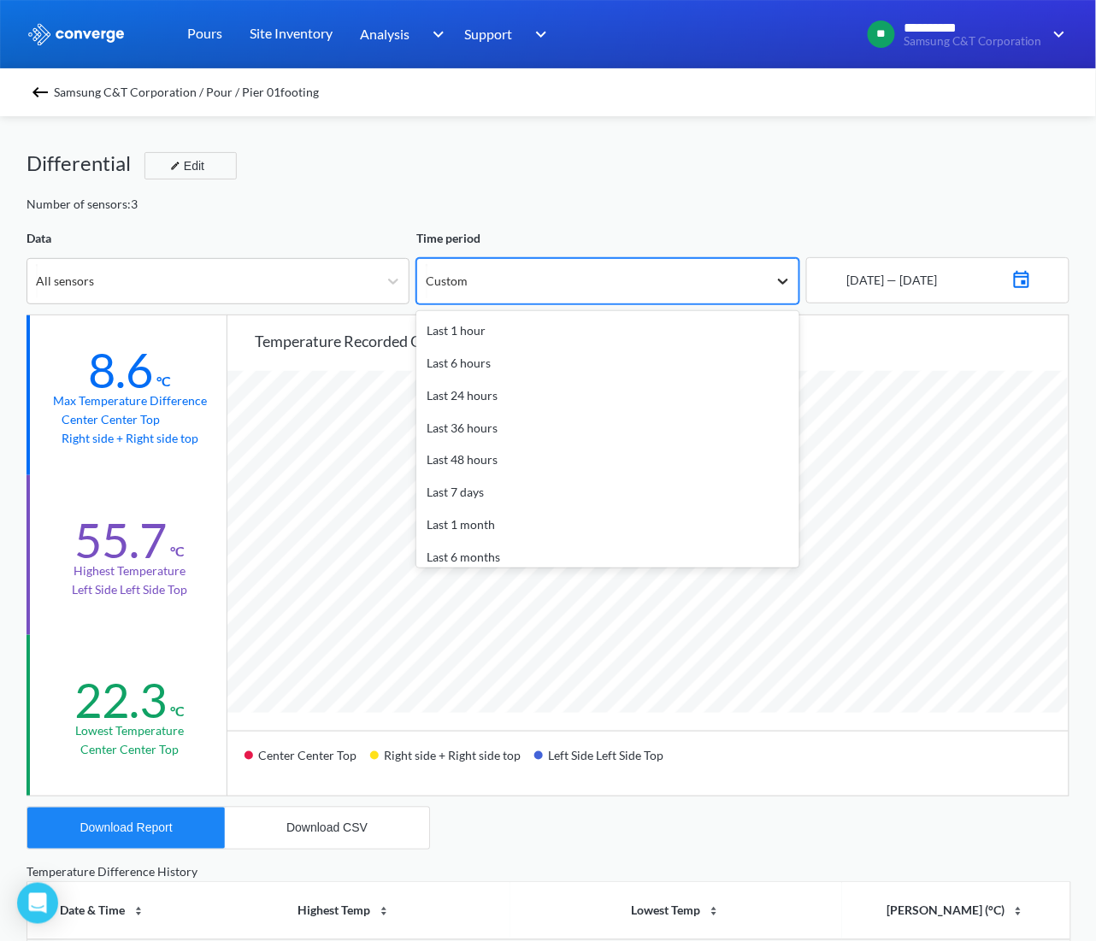
scroll to position [75, 0]
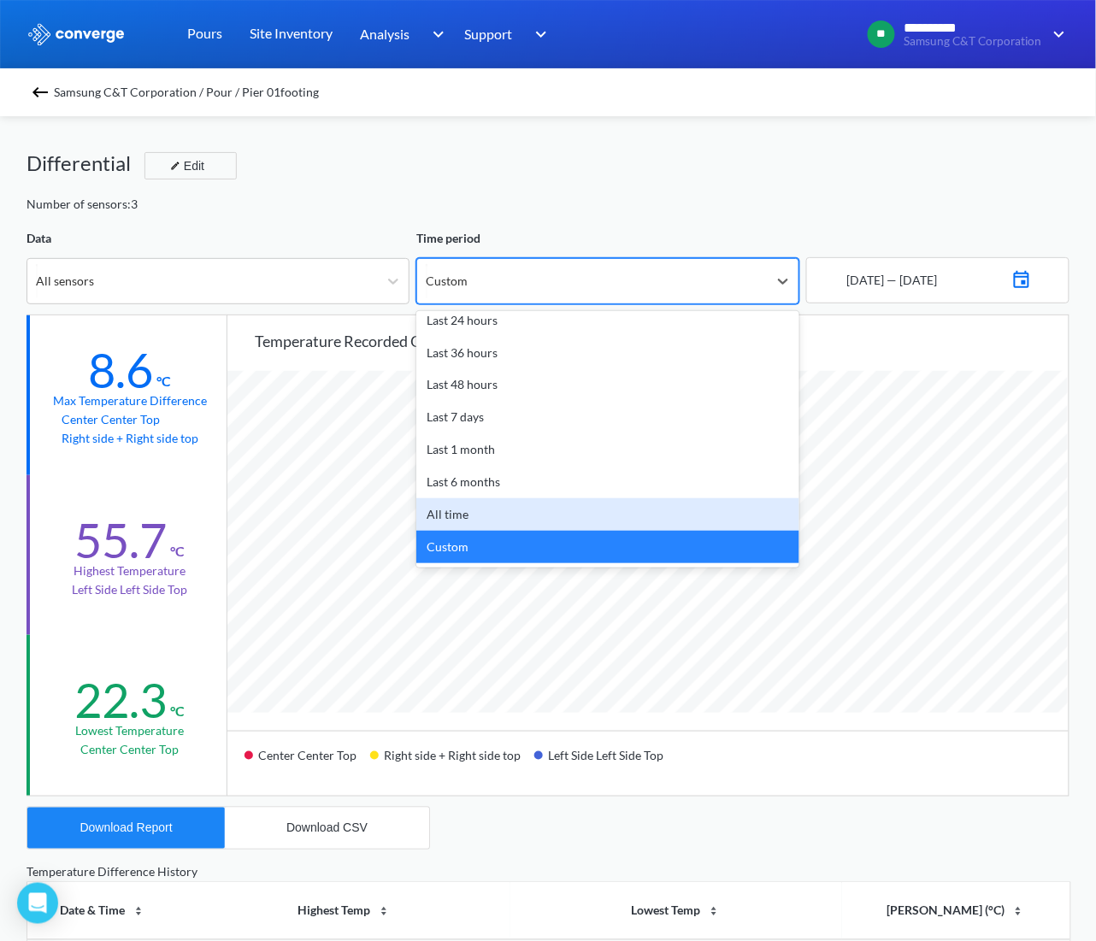
click at [566, 526] on div "All time" at bounding box center [607, 514] width 383 height 32
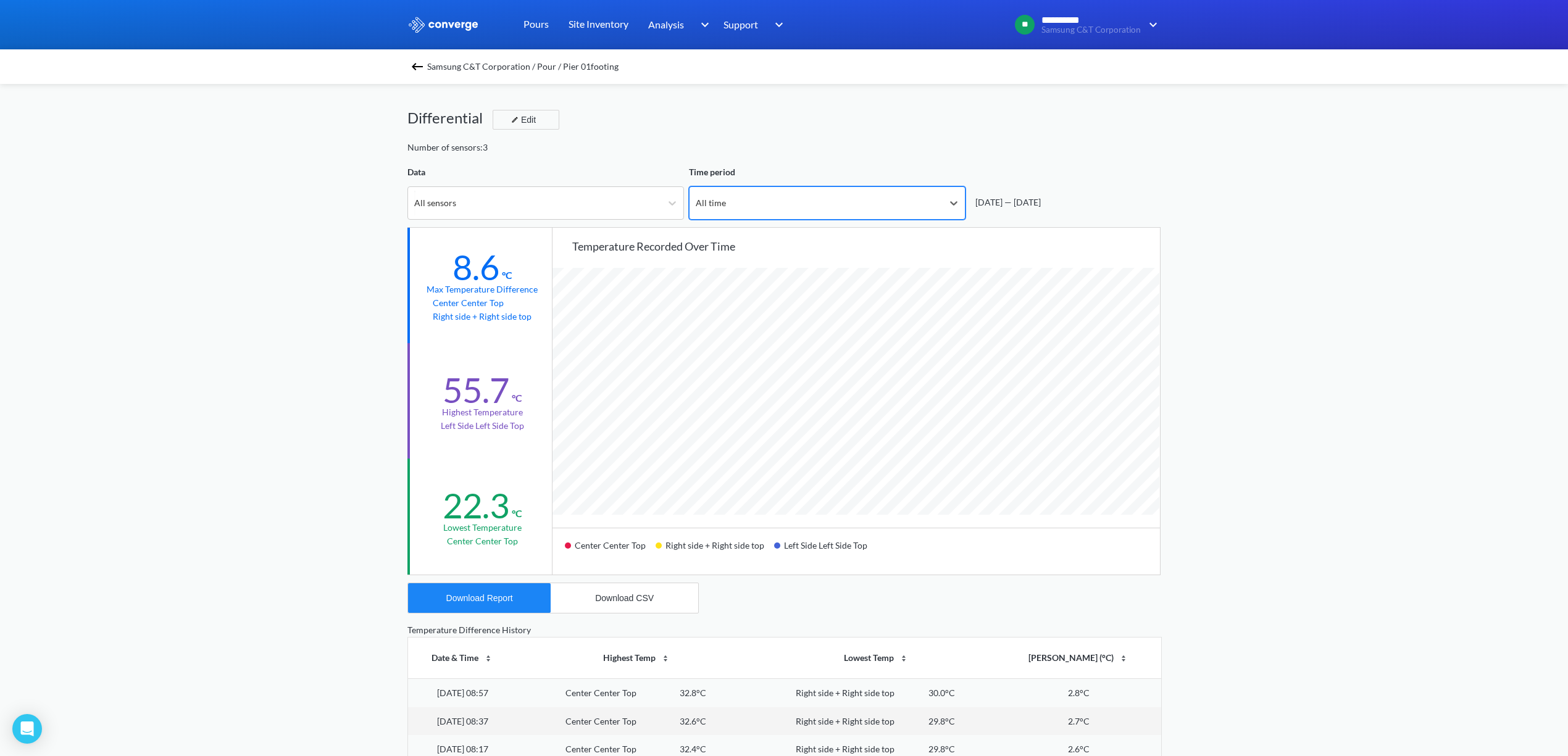
scroll to position [1035, 1568]
click at [1429, 490] on div "**********" at bounding box center [784, 517] width 1568 height 1034
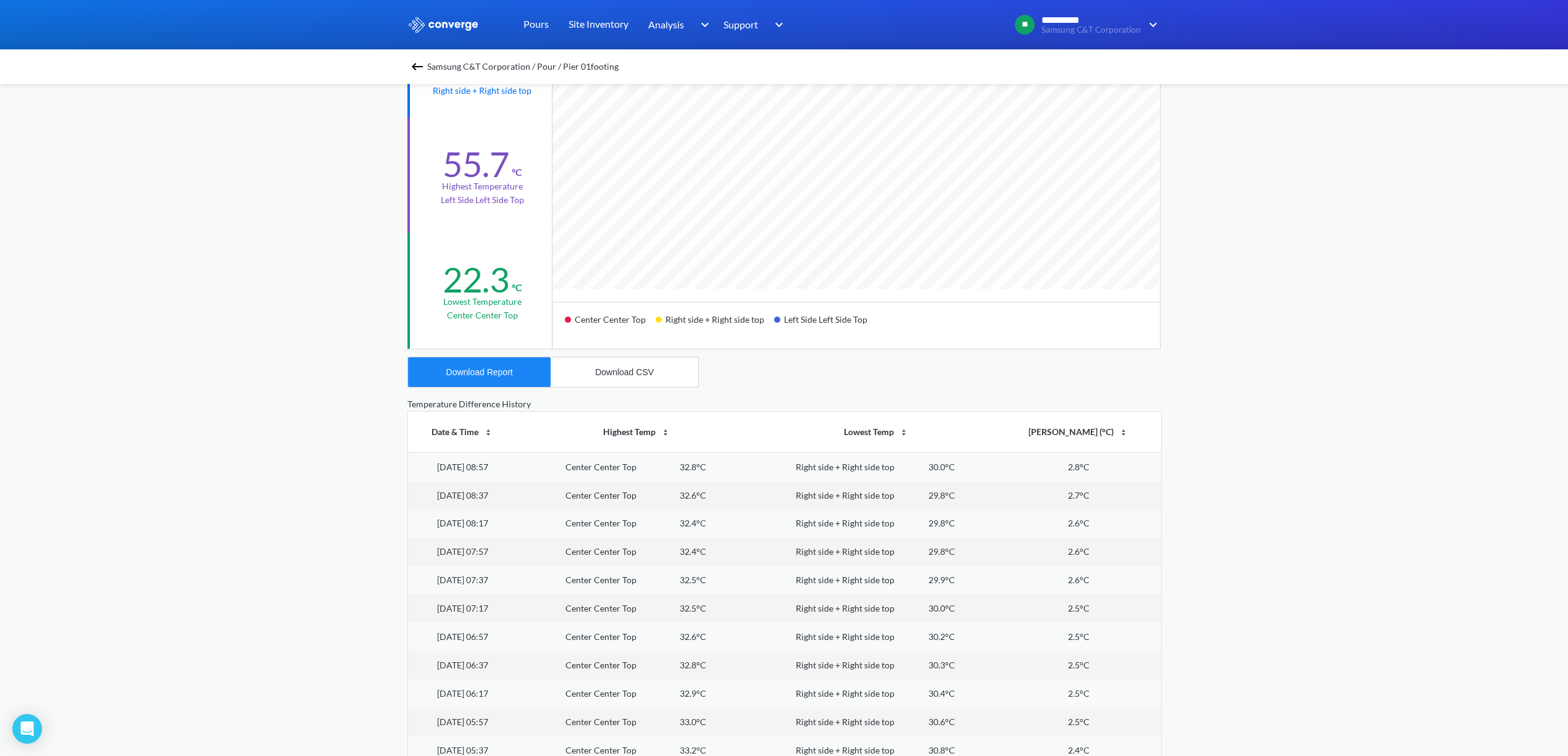
scroll to position [279, 0]
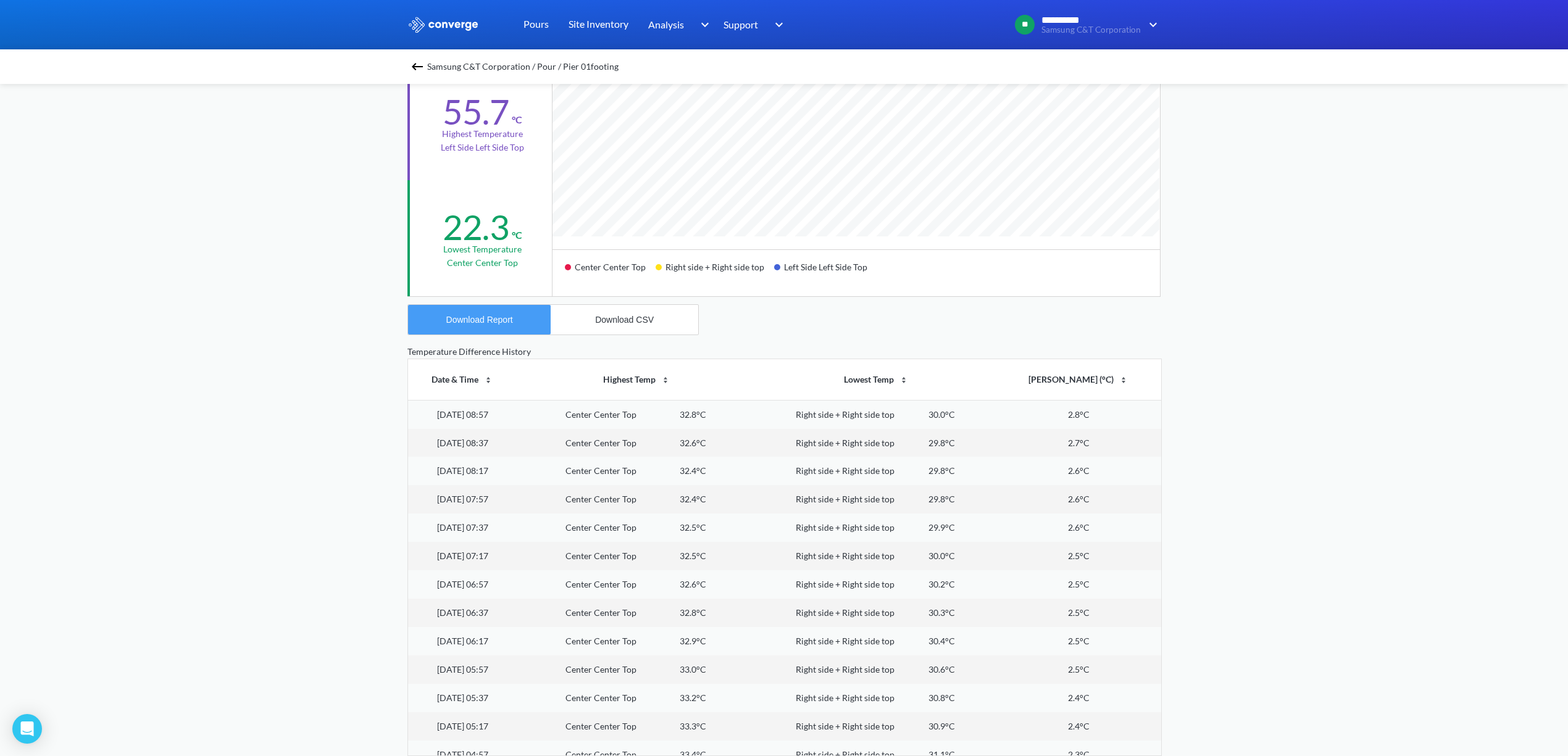
click at [522, 322] on button "Download Report" at bounding box center [479, 319] width 142 height 30
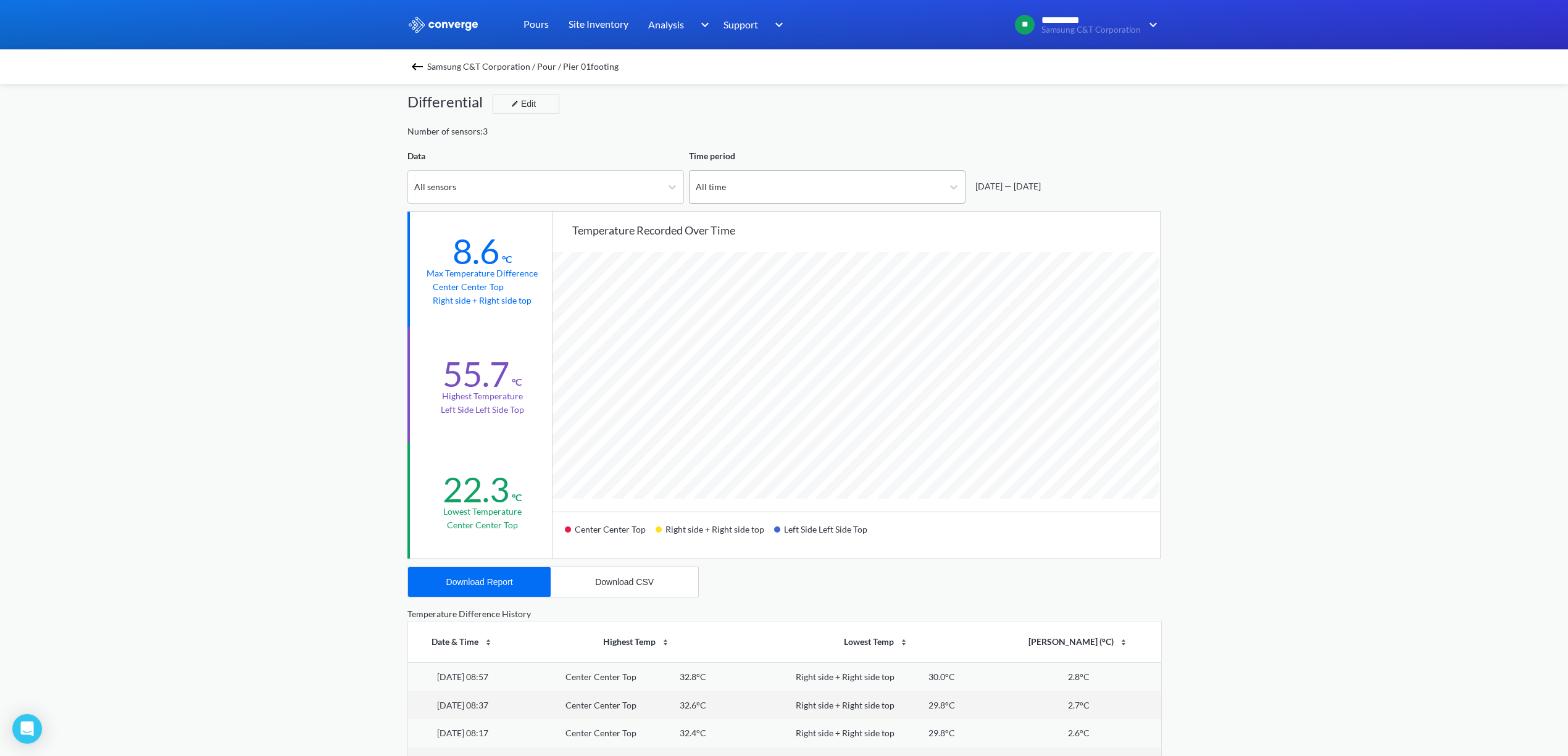
scroll to position [0, 0]
